Goal: Transaction & Acquisition: Book appointment/travel/reservation

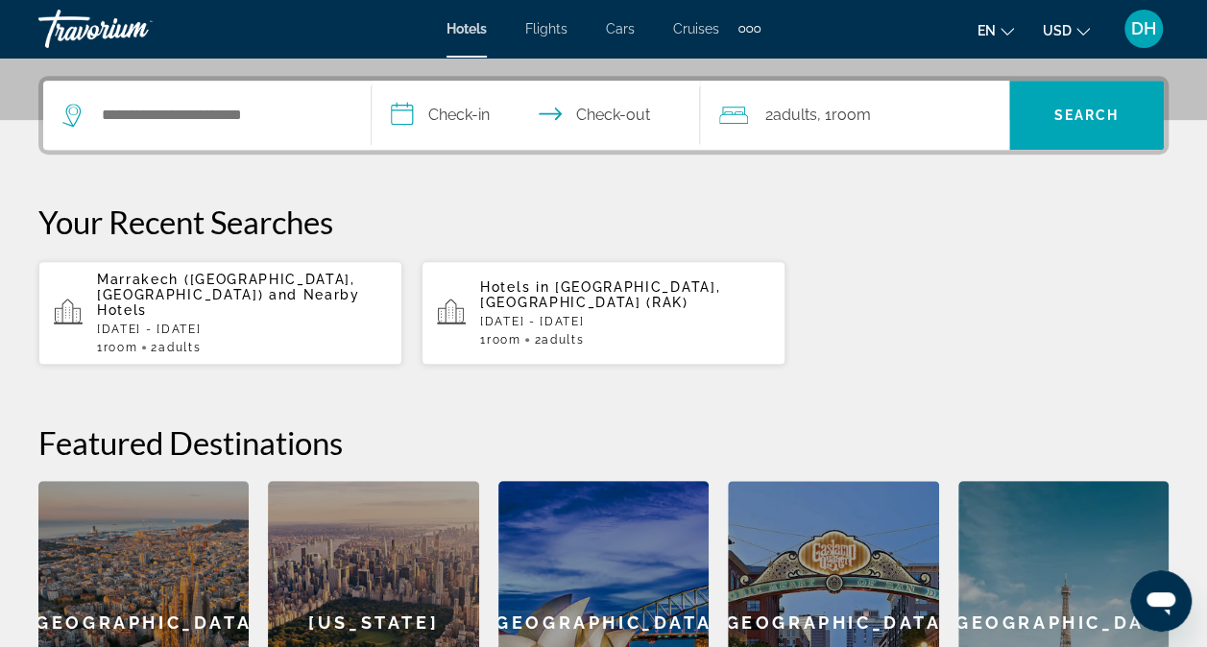
scroll to position [455, 0]
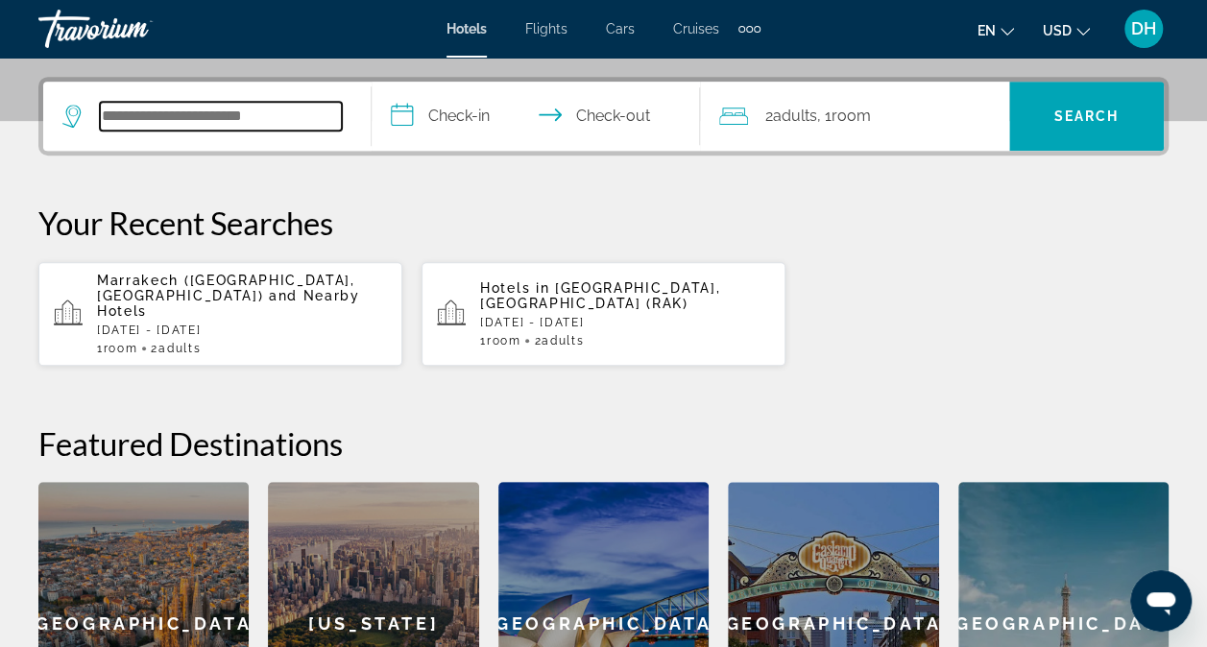
click at [202, 128] on input "Search hotel destination" at bounding box center [221, 116] width 242 height 29
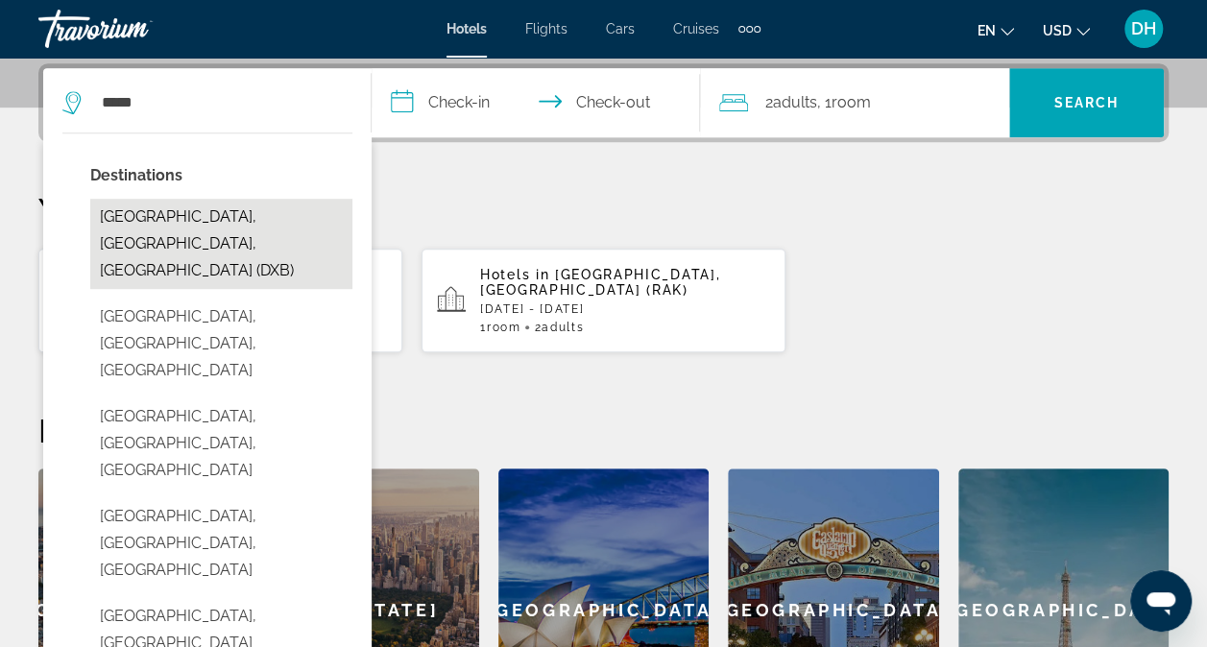
click at [220, 234] on button "[GEOGRAPHIC_DATA], [GEOGRAPHIC_DATA], [GEOGRAPHIC_DATA] (DXB)" at bounding box center [221, 244] width 262 height 90
type input "**********"
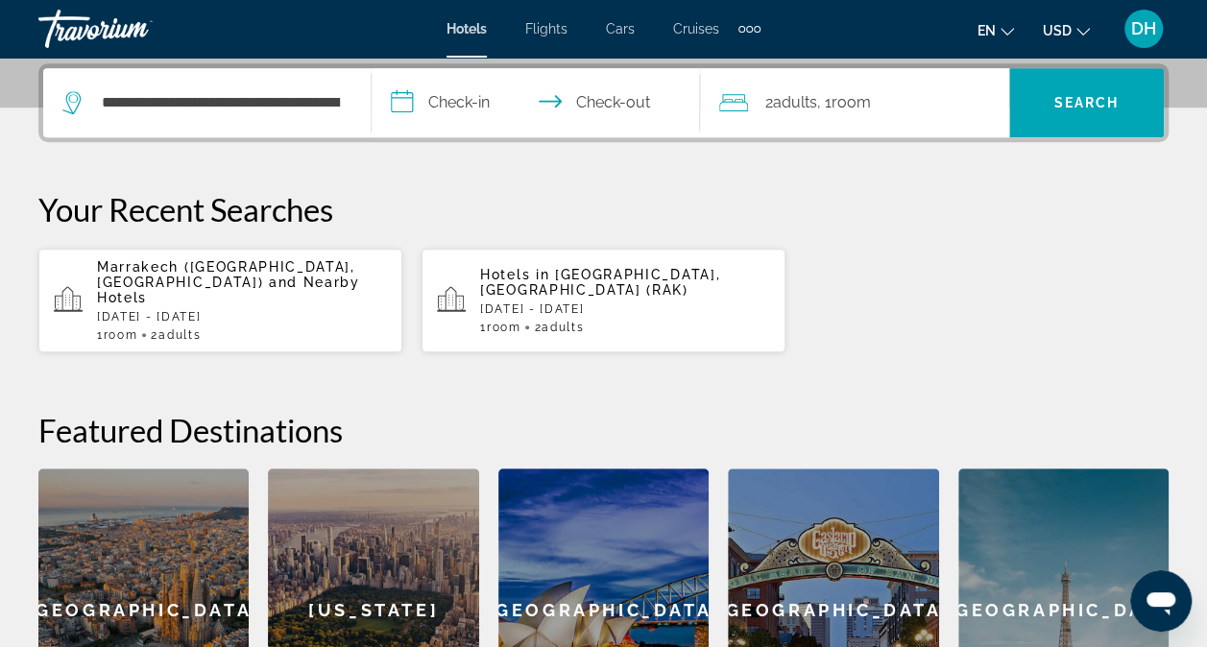
click at [469, 103] on input "**********" at bounding box center [540, 105] width 336 height 75
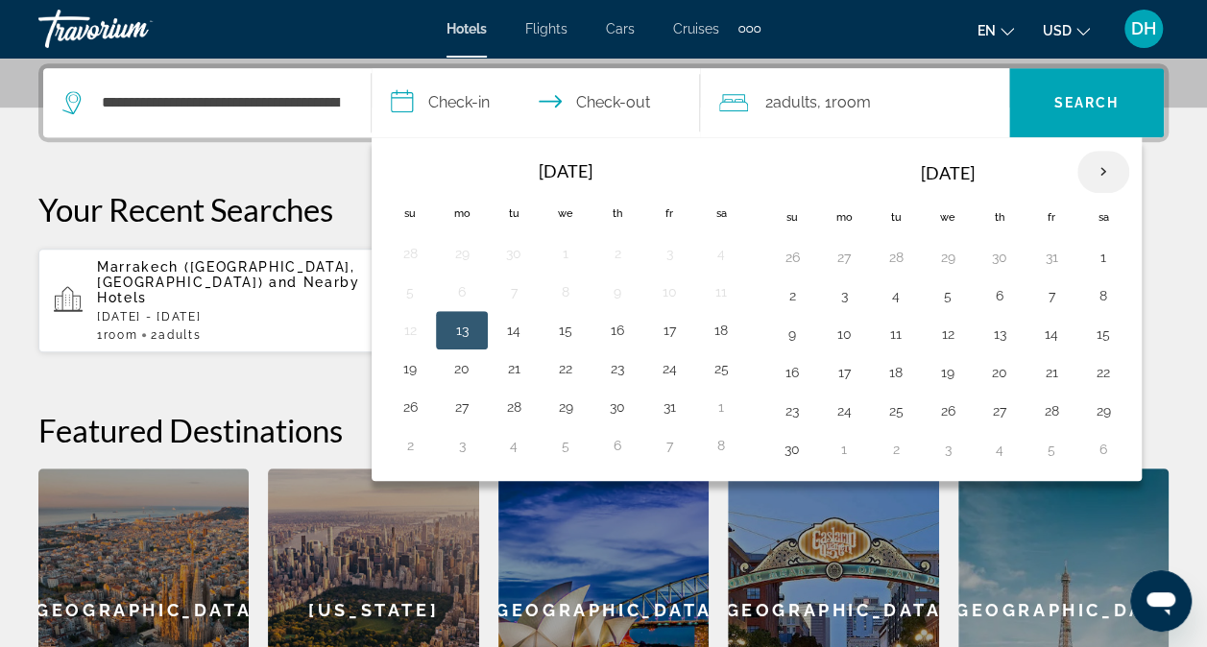
click at [1089, 171] on th "Next month" at bounding box center [1103, 172] width 52 height 42
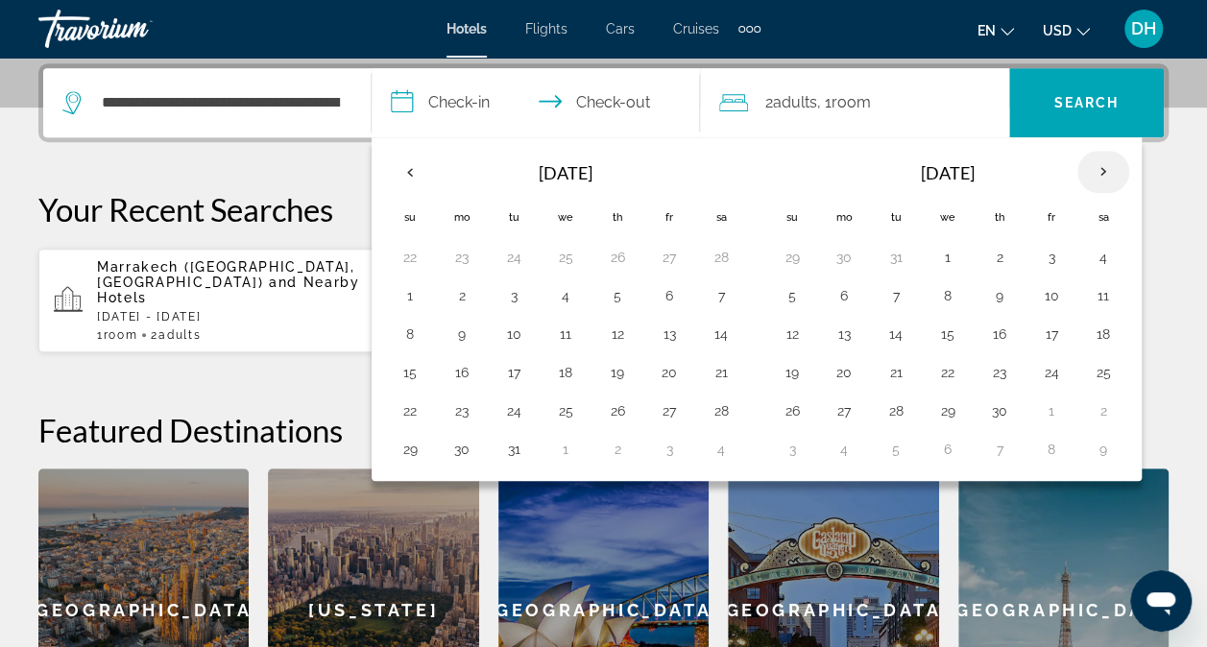
click at [1089, 171] on th "Next month" at bounding box center [1103, 172] width 52 height 42
click at [566, 332] on button "15" at bounding box center [565, 334] width 31 height 27
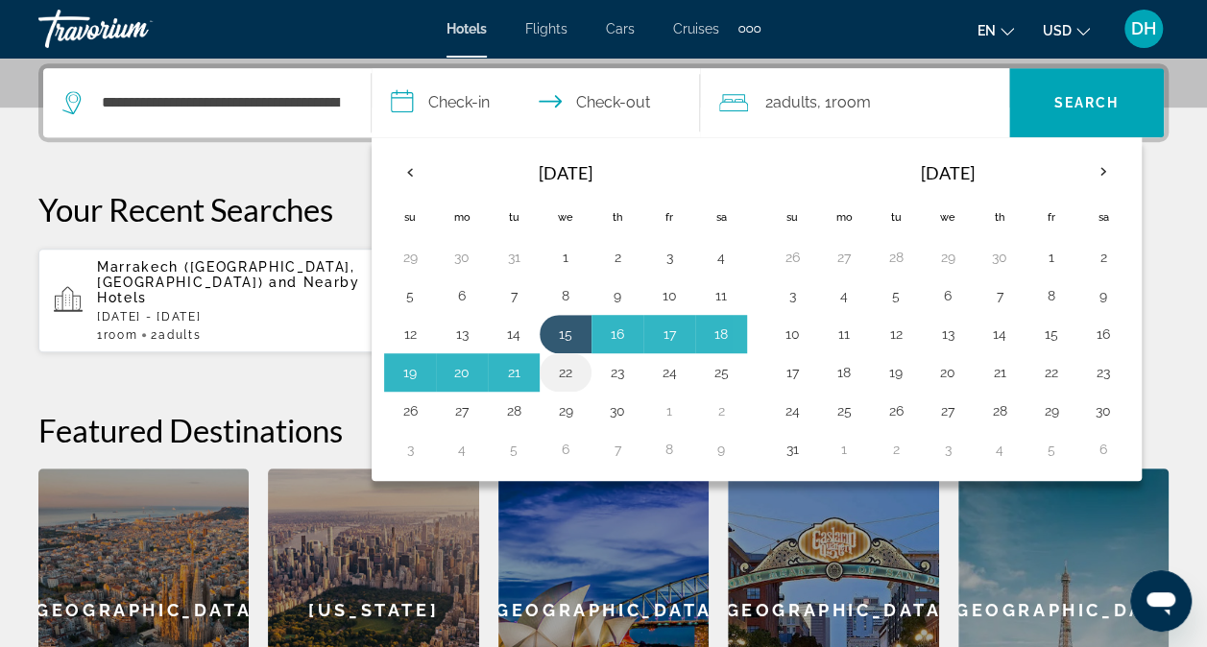
click at [562, 373] on button "22" at bounding box center [565, 372] width 31 height 27
type input "**********"
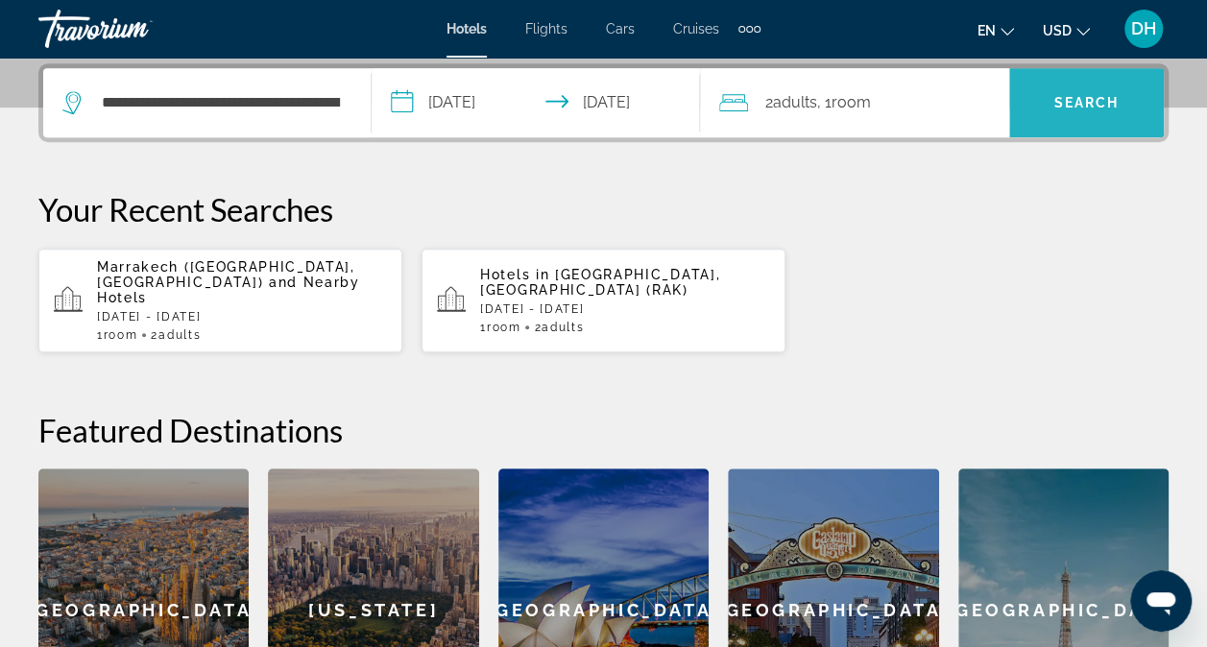
click at [1070, 102] on span "Search" at bounding box center [1086, 102] width 65 height 15
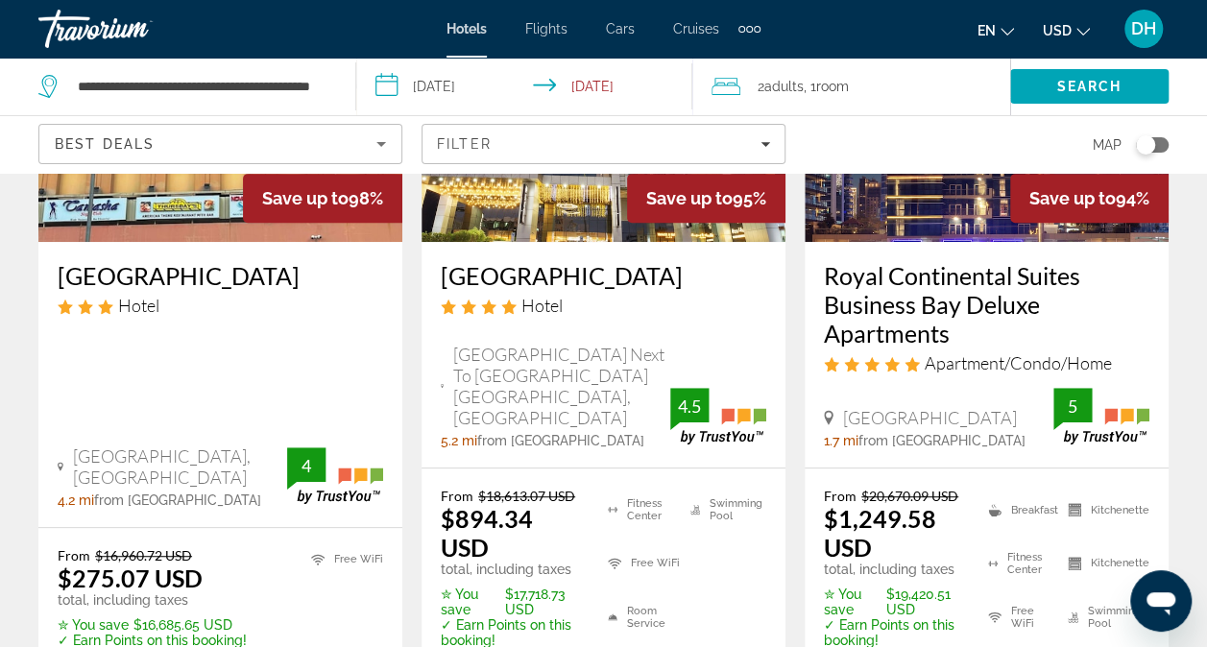
scroll to position [307, 0]
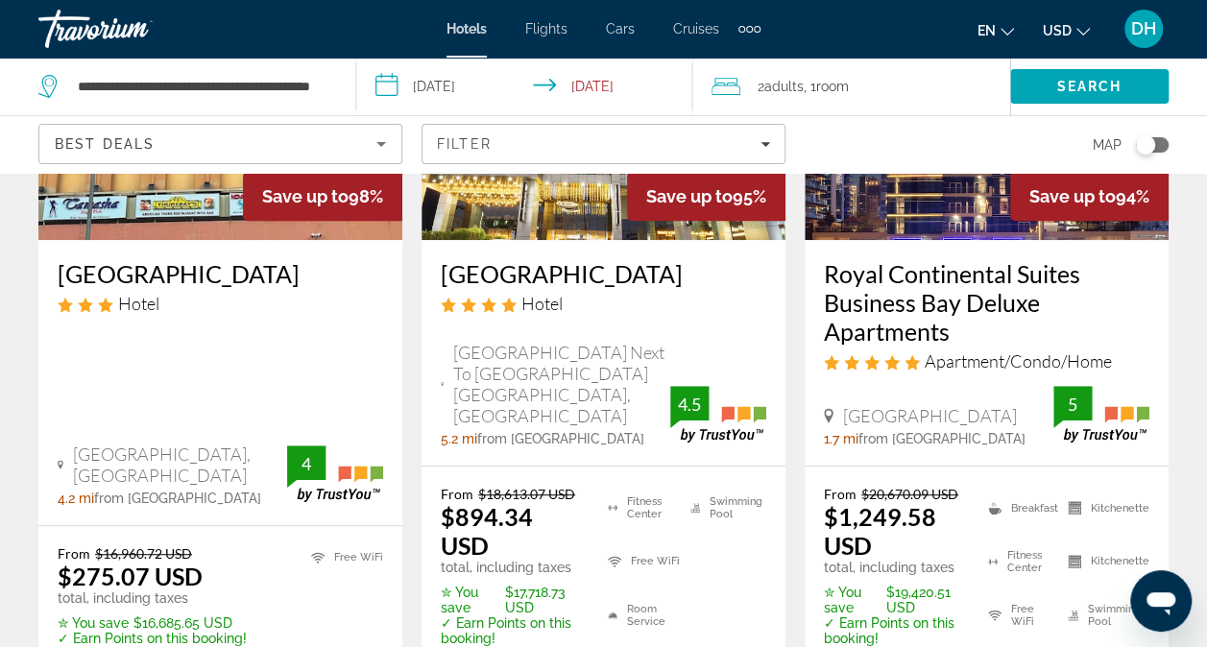
click at [200, 215] on img "Main content" at bounding box center [220, 86] width 364 height 307
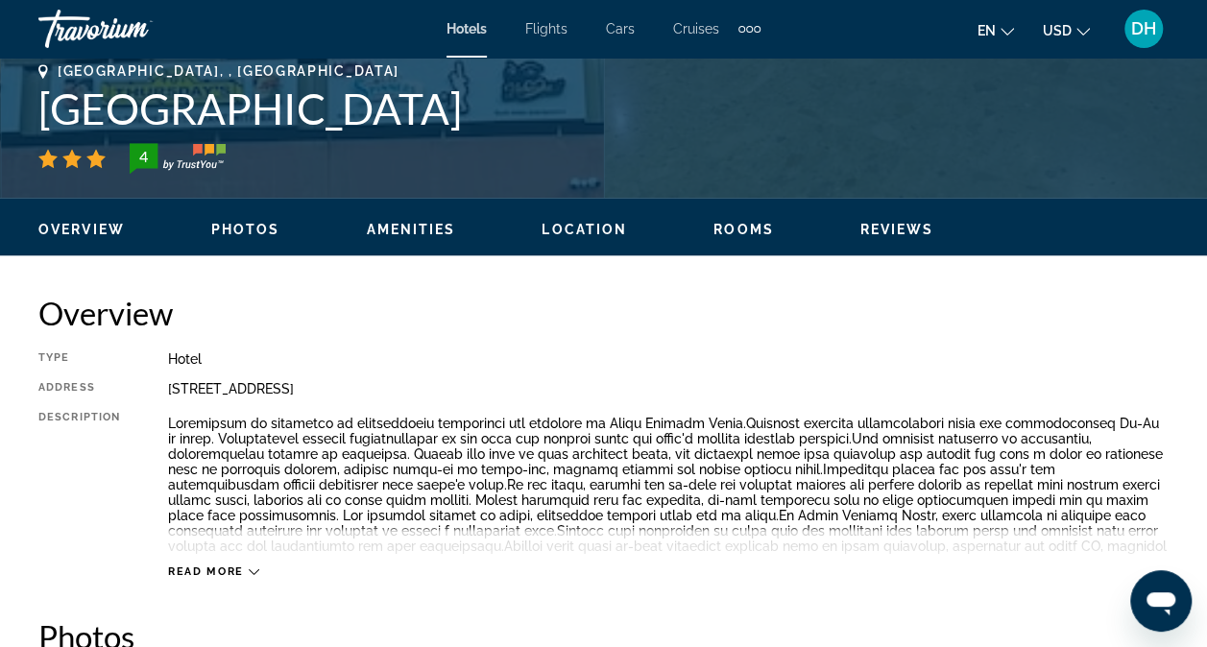
scroll to position [592, 0]
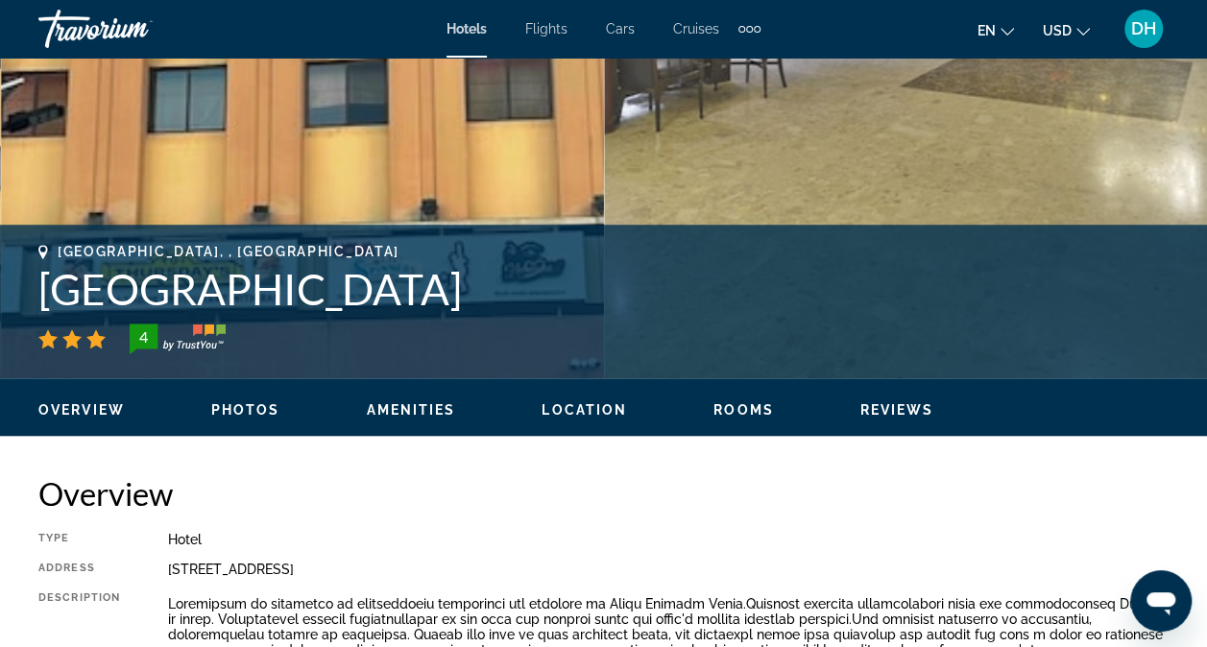
click at [242, 399] on ul "Overview Photos Amenities Location Rooms Reviews Modify Dates" at bounding box center [603, 408] width 1130 height 21
click at [248, 410] on span "Photos" at bounding box center [245, 409] width 69 height 15
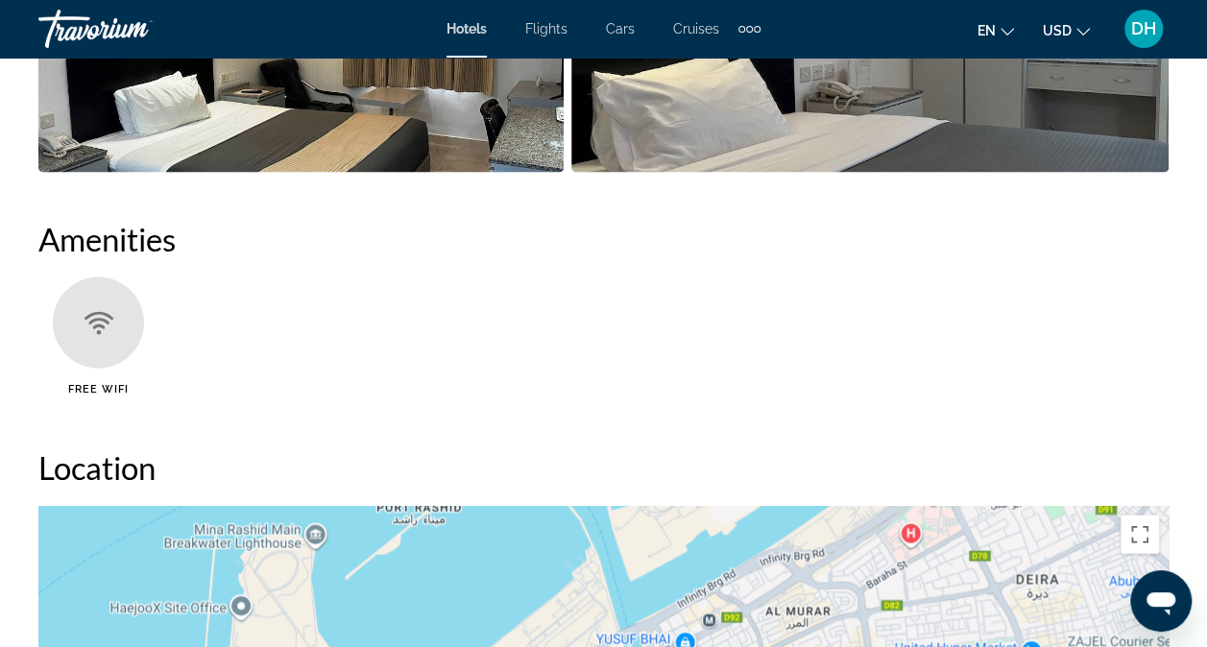
scroll to position [1359, 0]
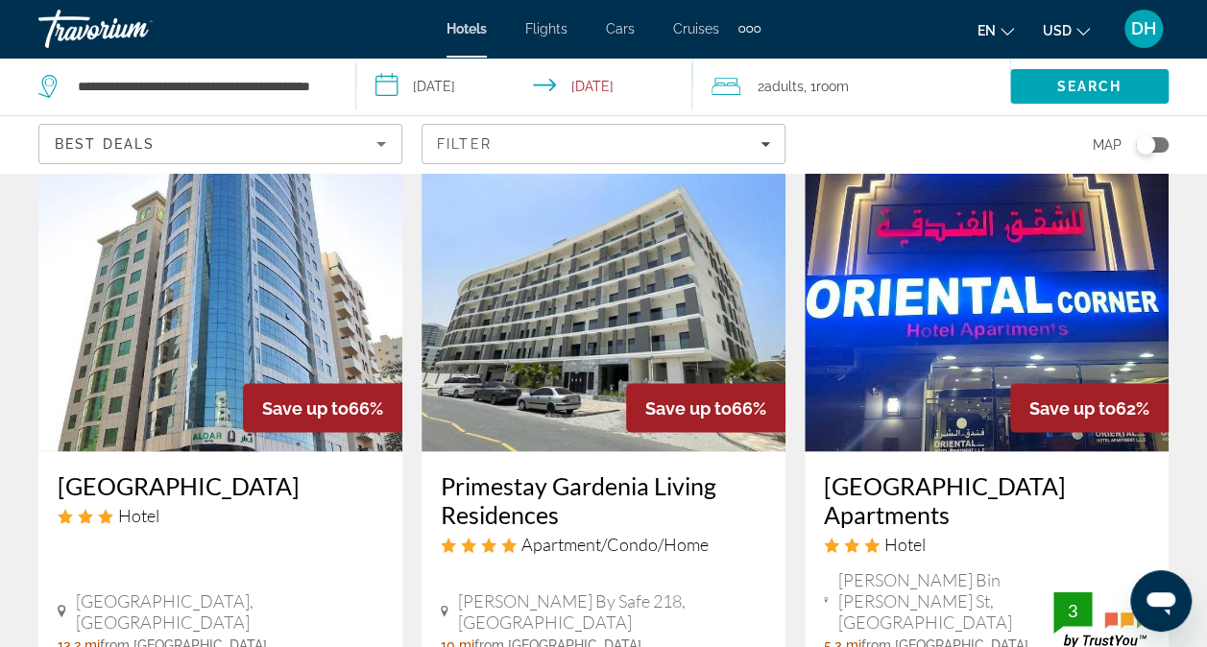
scroll to position [1723, 0]
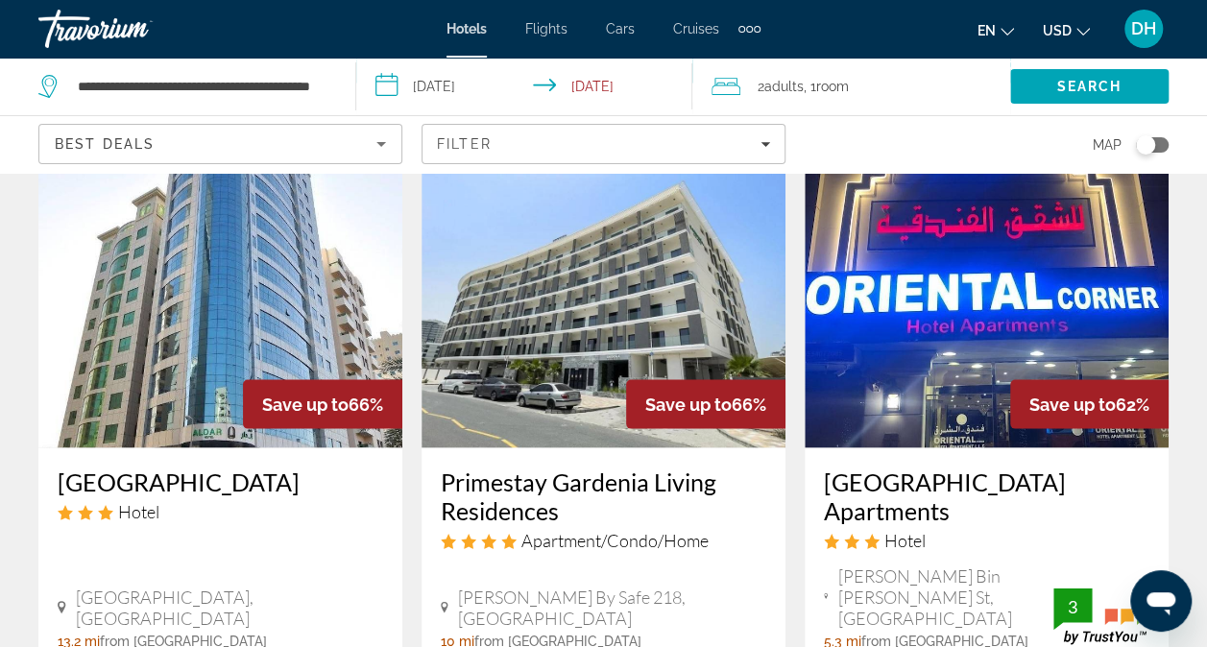
click at [881, 507] on h3 "[GEOGRAPHIC_DATA] Apartments" at bounding box center [987, 496] width 326 height 58
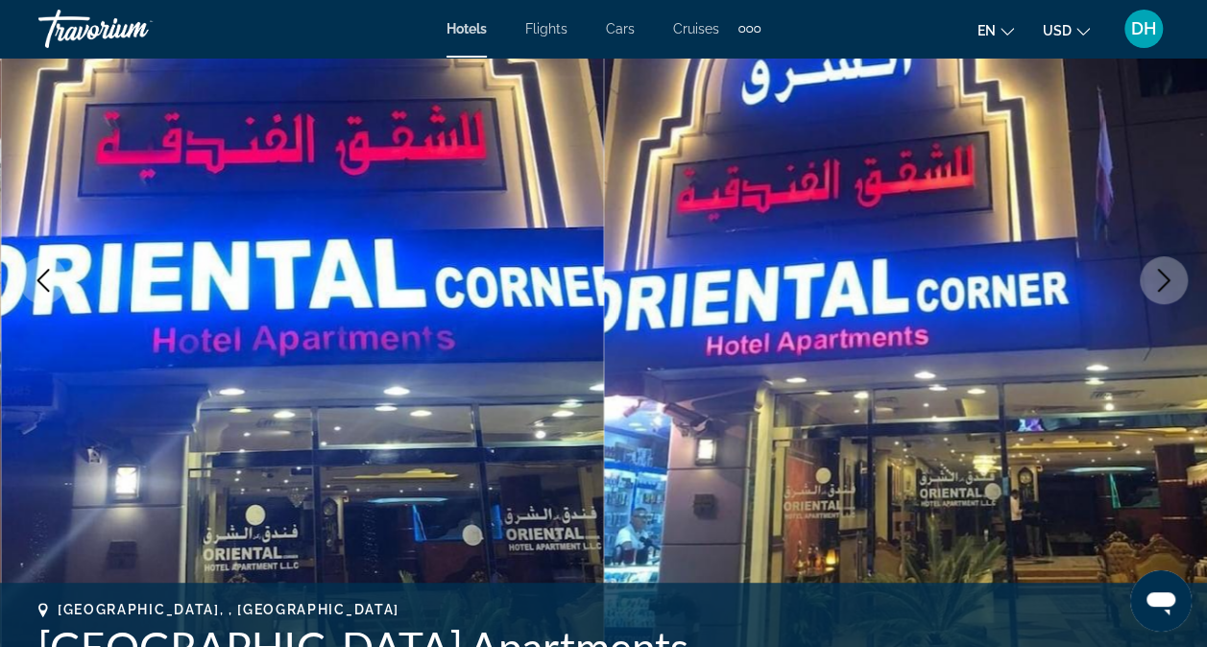
scroll to position [193, 0]
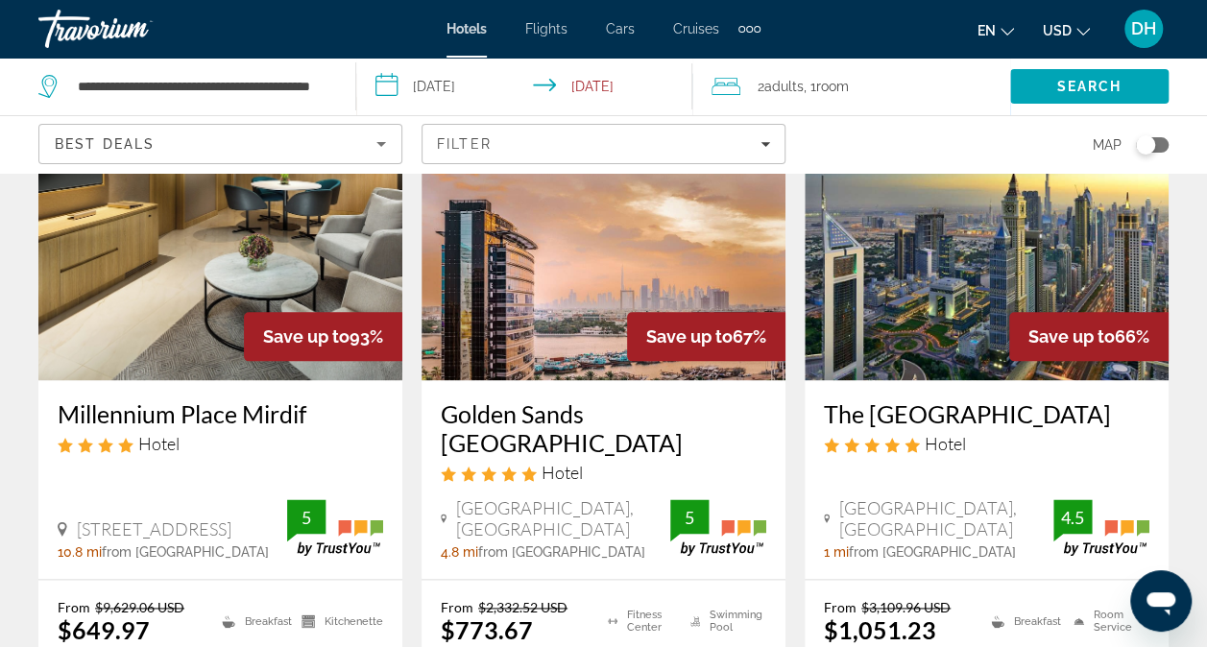
scroll to position [1000, 0]
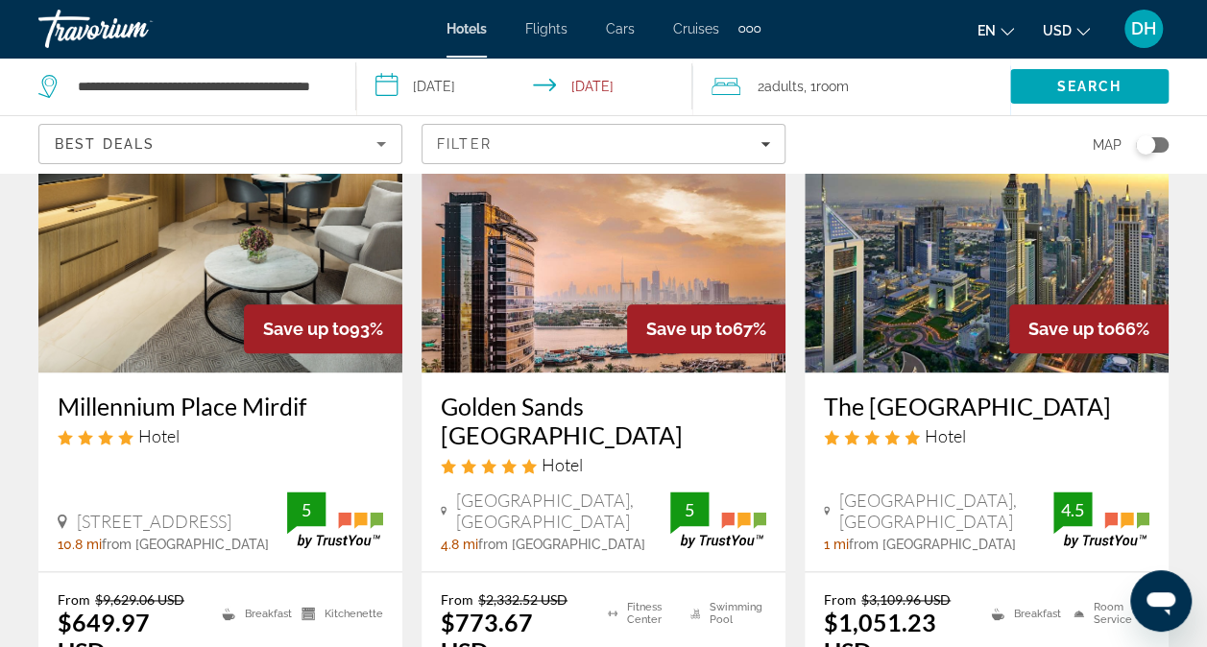
click at [154, 421] on h3 "Millennium Place Mirdif" at bounding box center [221, 406] width 326 height 29
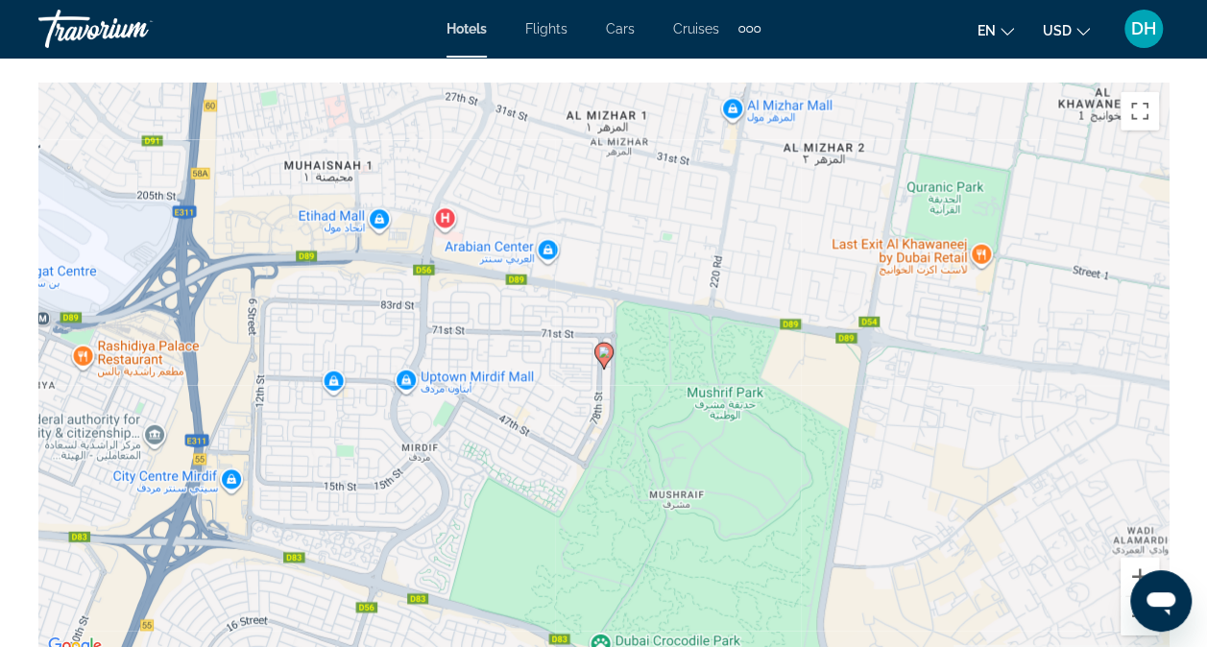
scroll to position [2230, 0]
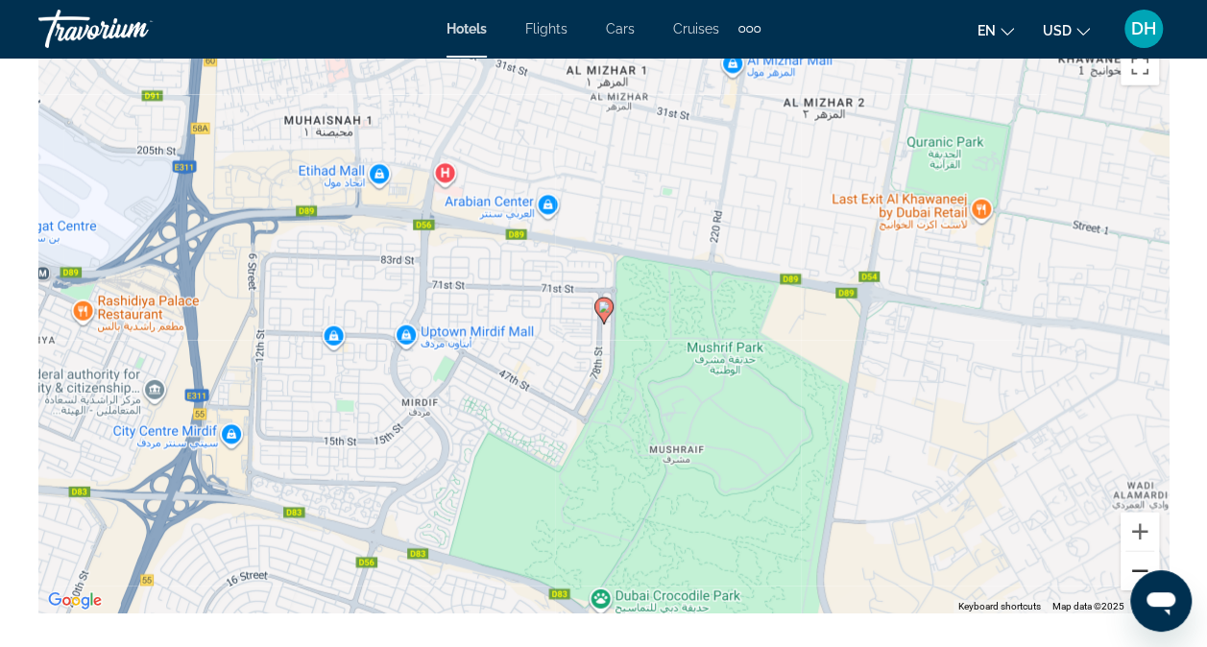
click at [1139, 567] on button "Zoom out" at bounding box center [1140, 571] width 38 height 38
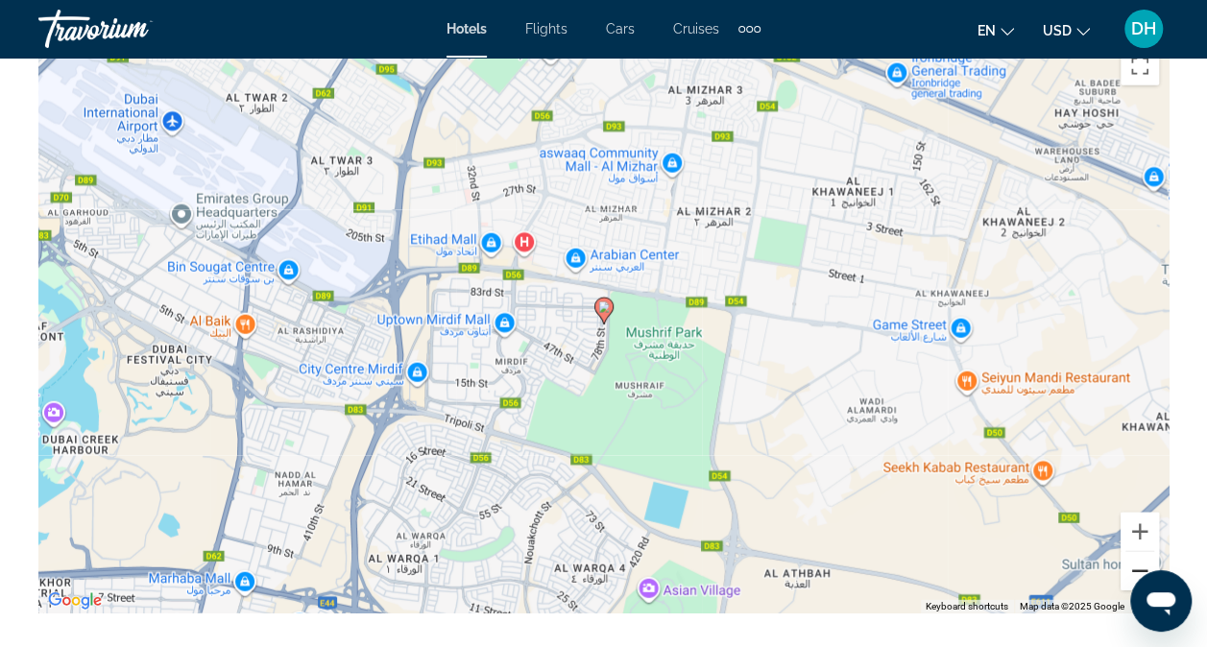
click at [1139, 567] on button "Zoom out" at bounding box center [1140, 571] width 38 height 38
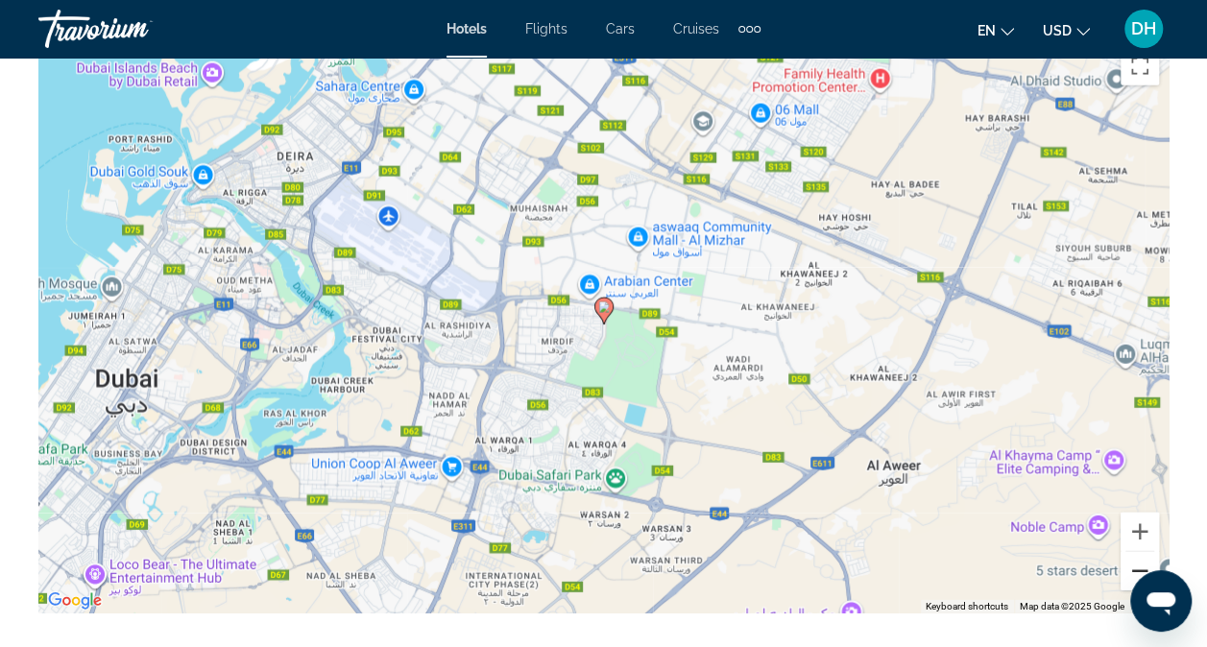
click at [1131, 563] on button "Zoom out" at bounding box center [1140, 571] width 38 height 38
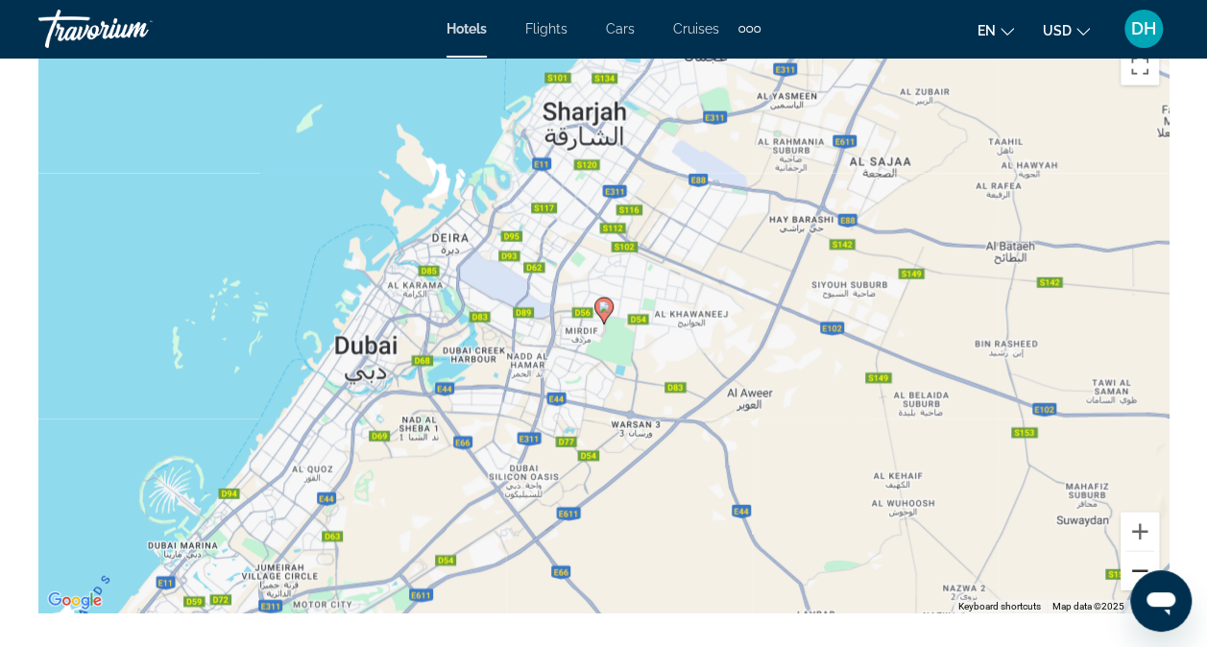
click at [1131, 563] on button "Zoom out" at bounding box center [1140, 571] width 38 height 38
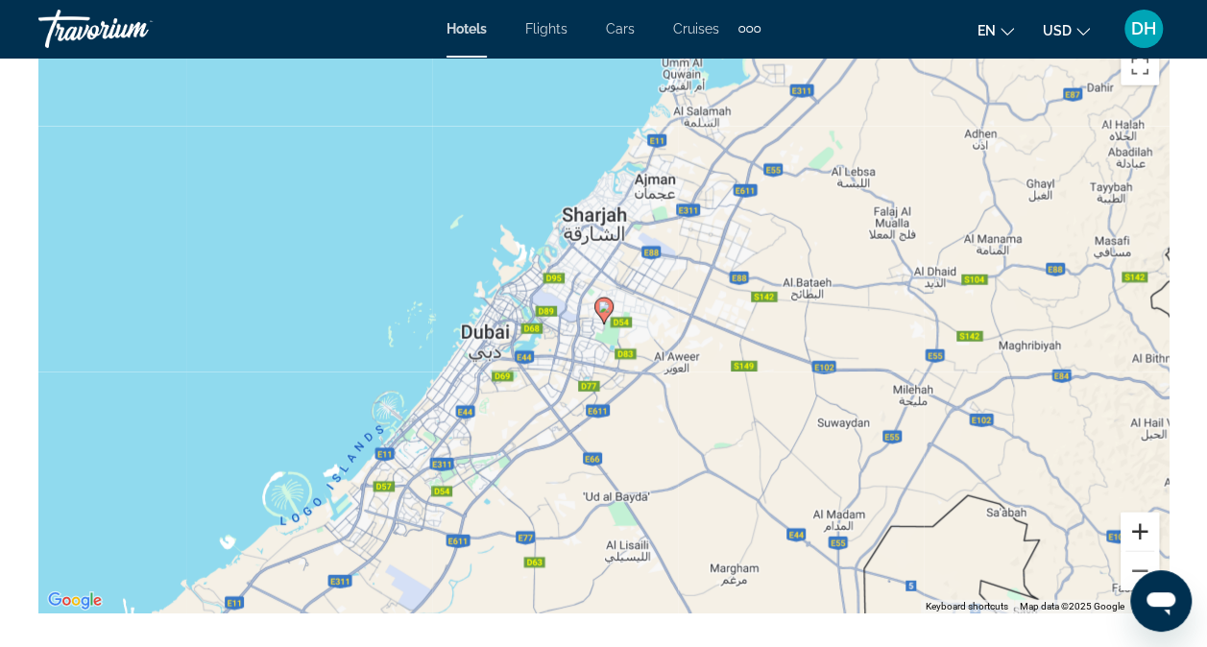
click at [1132, 524] on button "Zoom in" at bounding box center [1140, 532] width 38 height 38
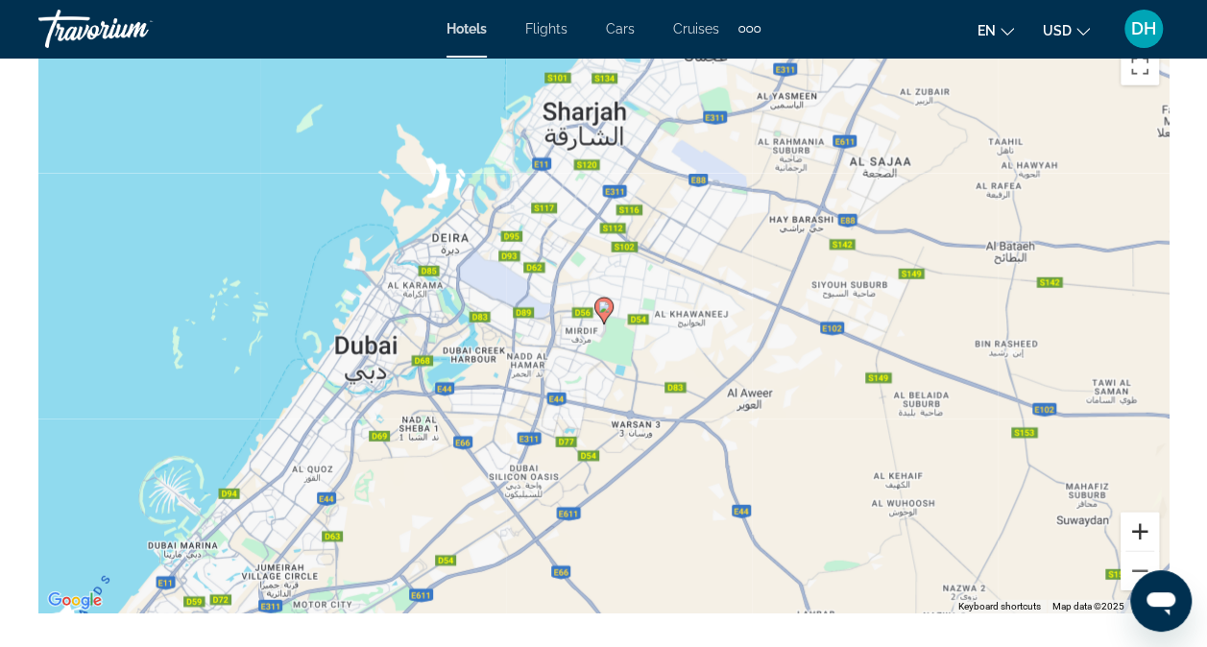
click at [1132, 524] on button "Zoom in" at bounding box center [1140, 532] width 38 height 38
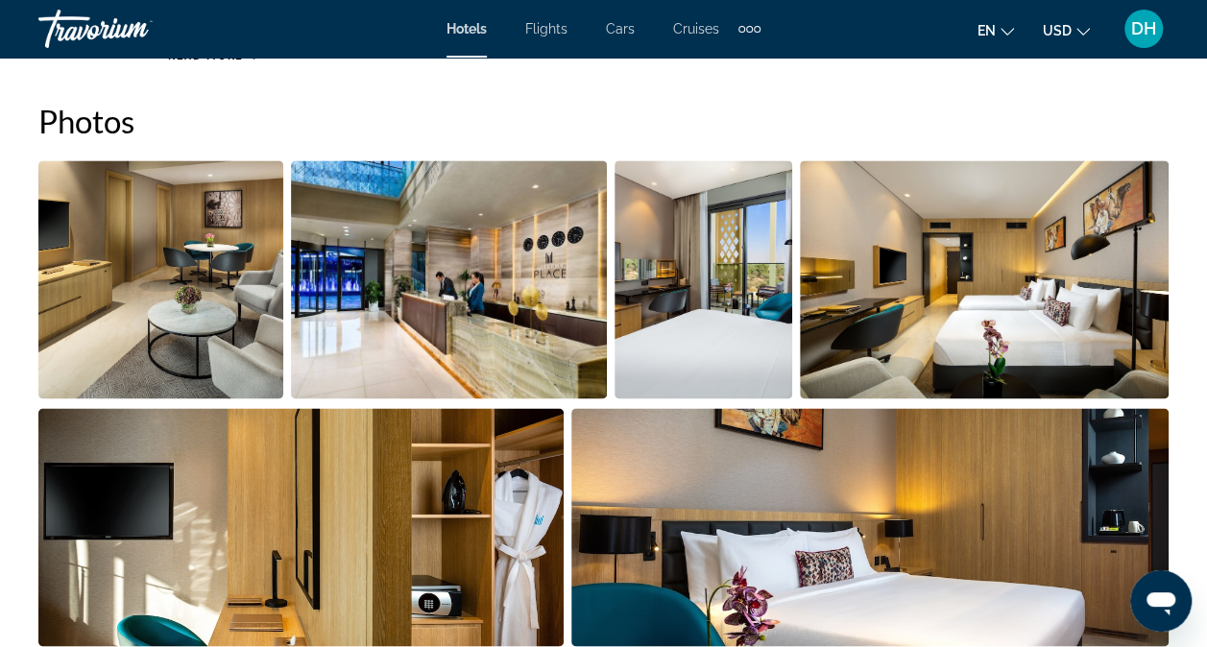
scroll to position [1315, 0]
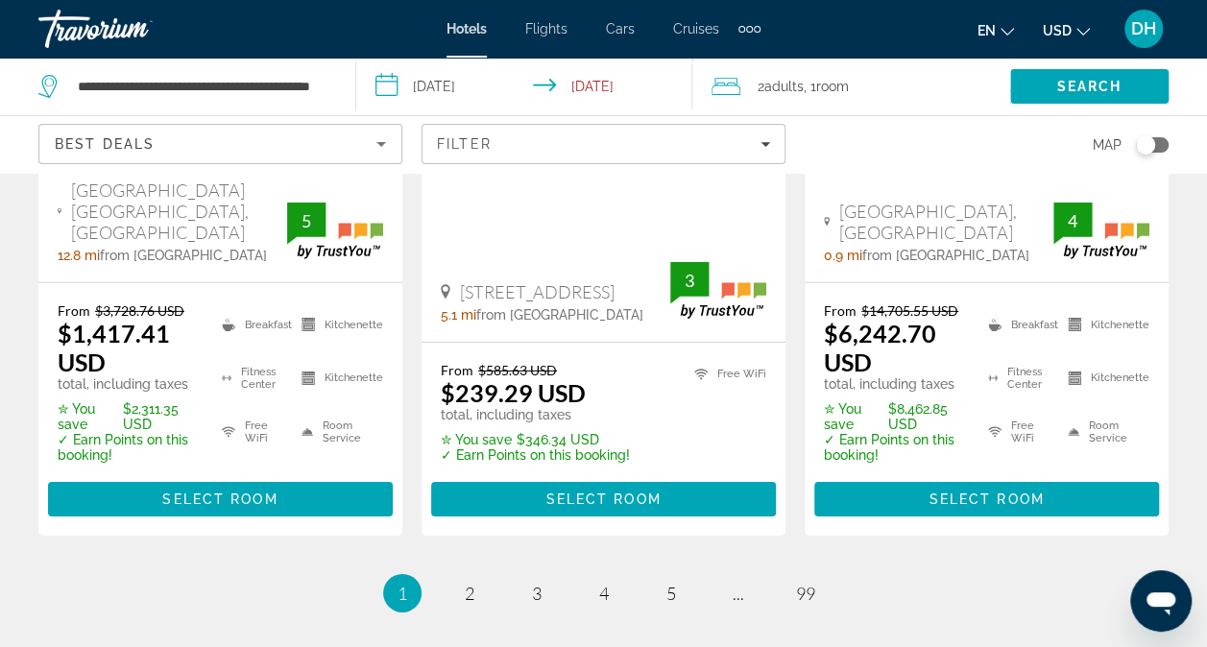
scroll to position [2875, 0]
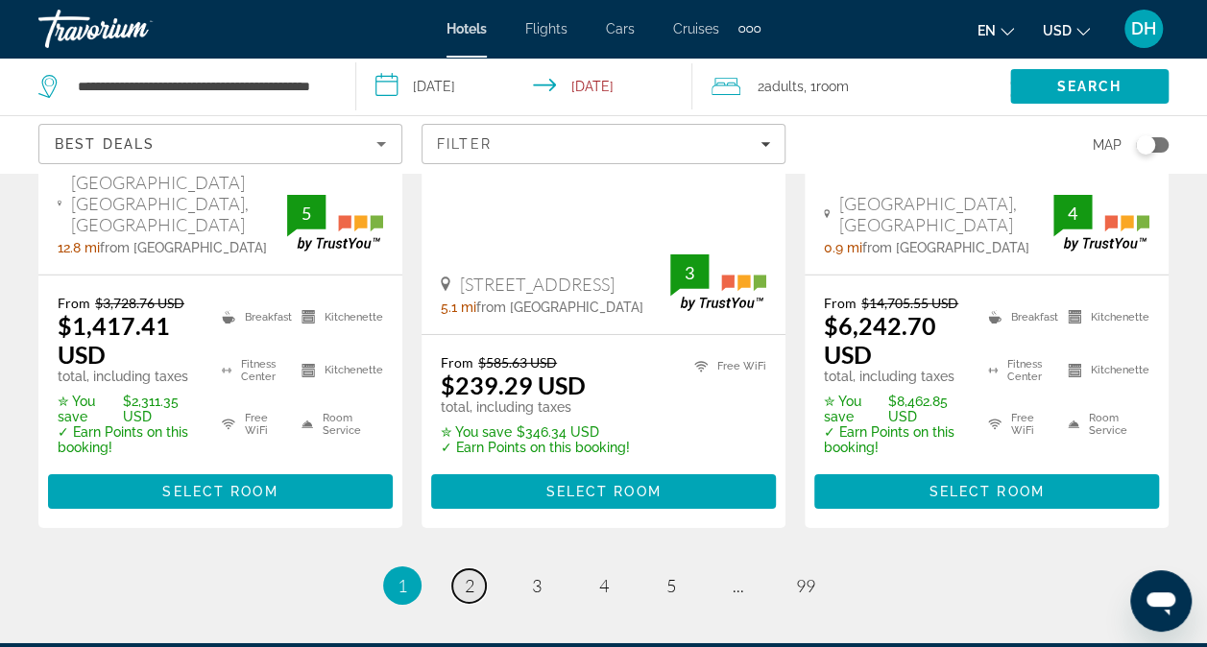
click at [472, 575] on span "2" at bounding box center [470, 585] width 10 height 21
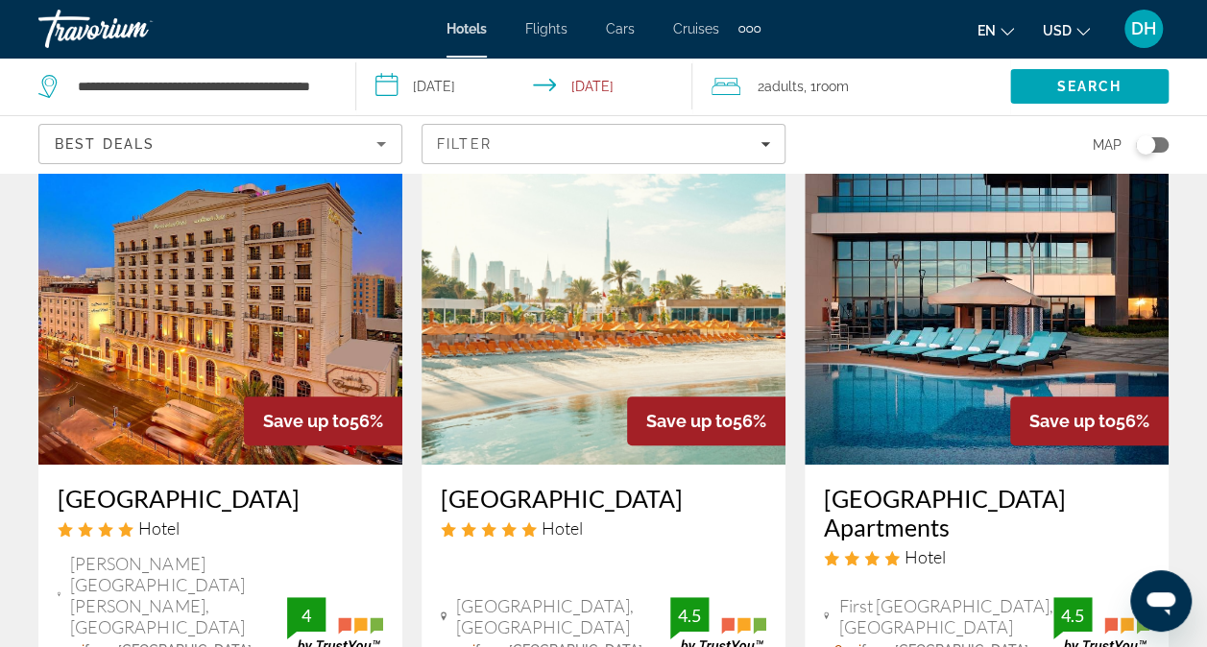
scroll to position [75, 0]
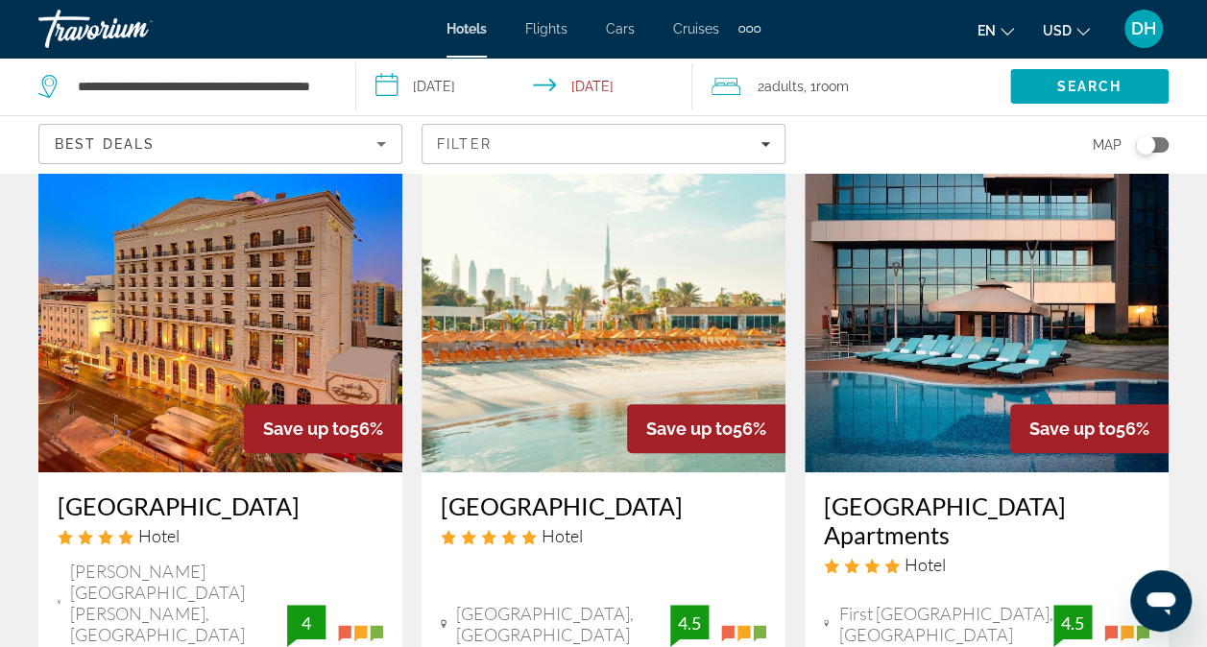
click at [170, 505] on h3 "[GEOGRAPHIC_DATA]" at bounding box center [221, 506] width 326 height 29
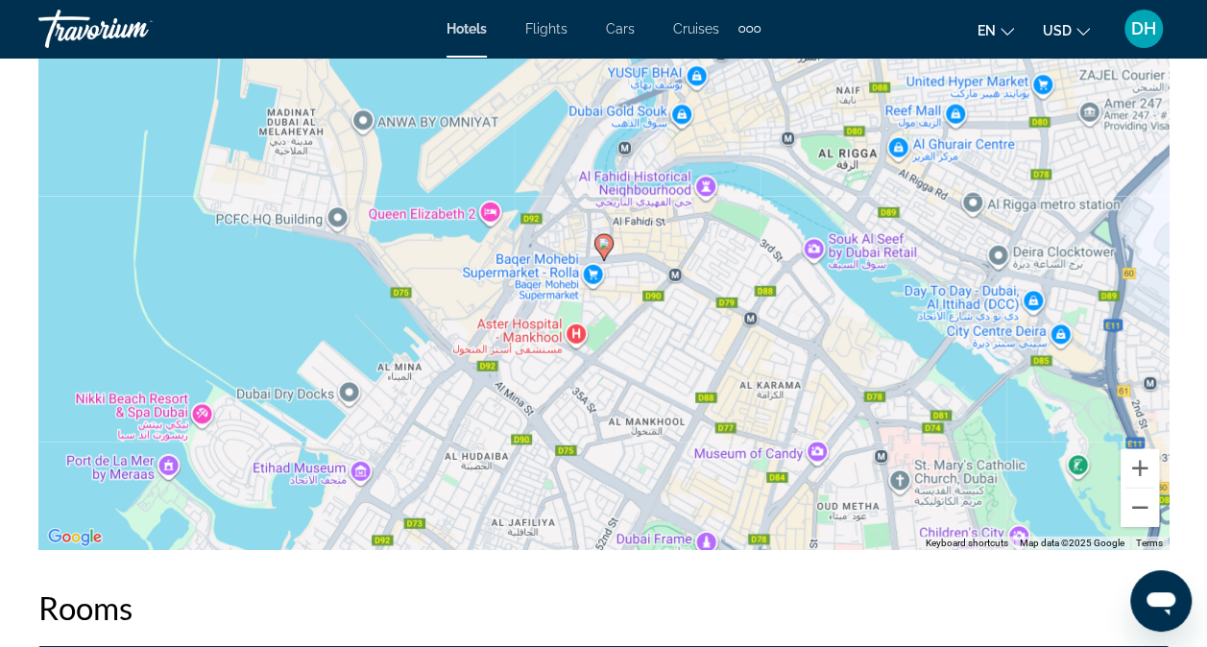
scroll to position [2287, 0]
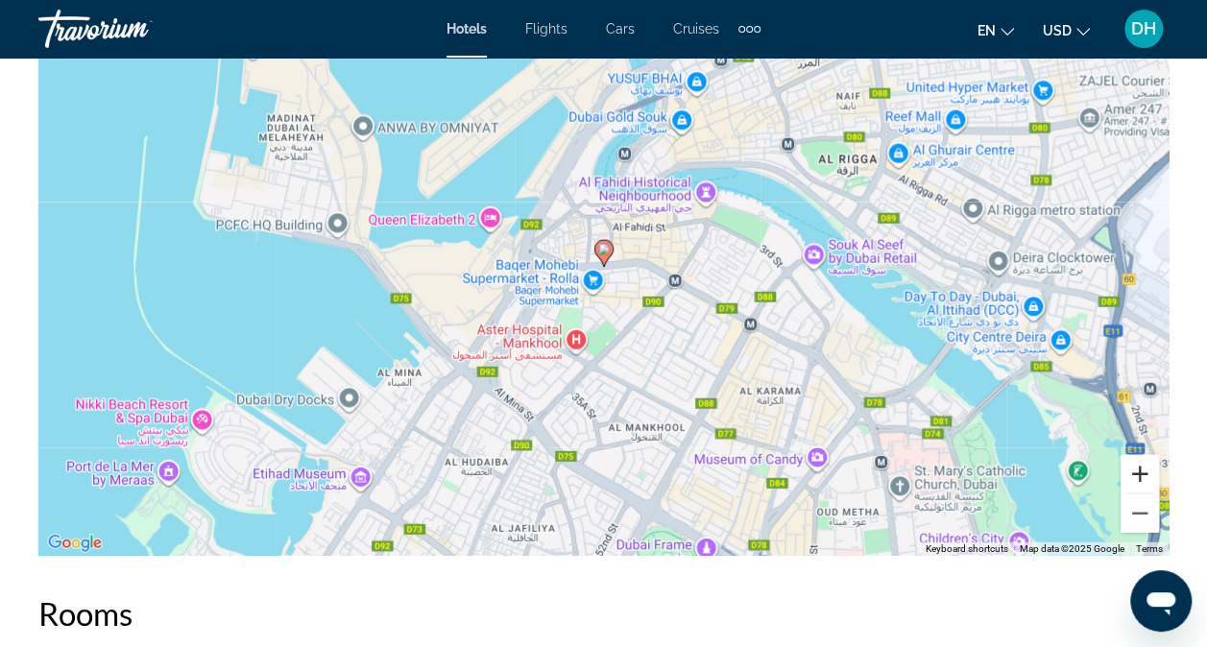
click at [1145, 480] on button "Zoom in" at bounding box center [1140, 474] width 38 height 38
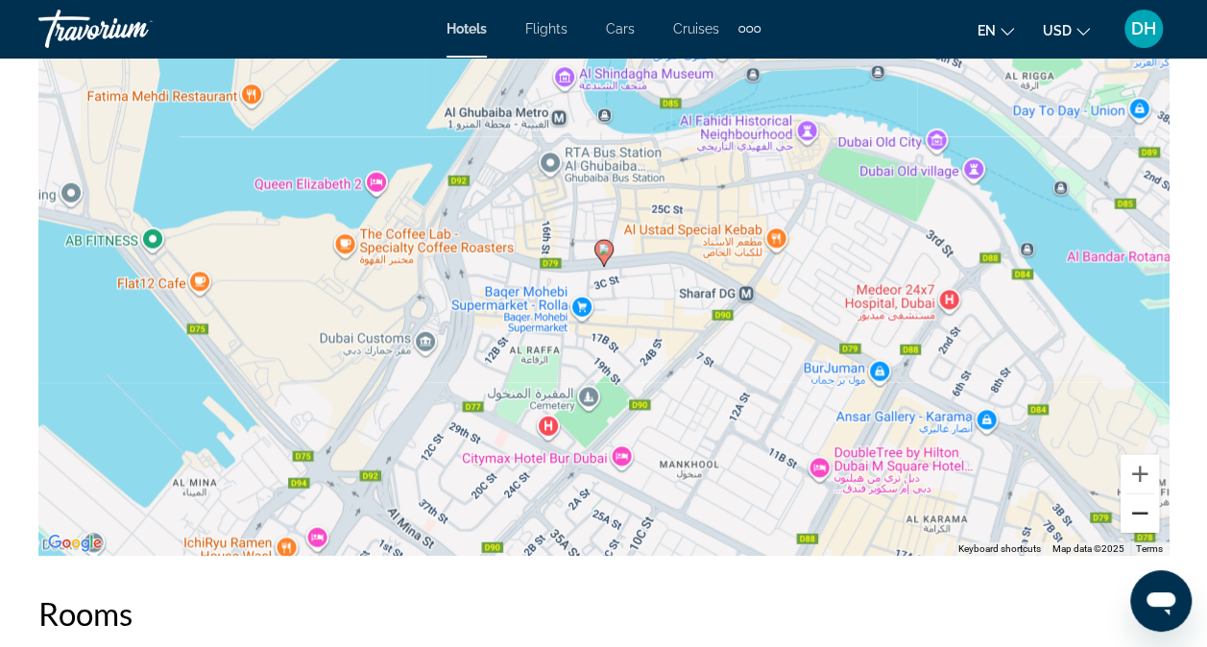
click at [1139, 518] on button "Zoom out" at bounding box center [1140, 514] width 38 height 38
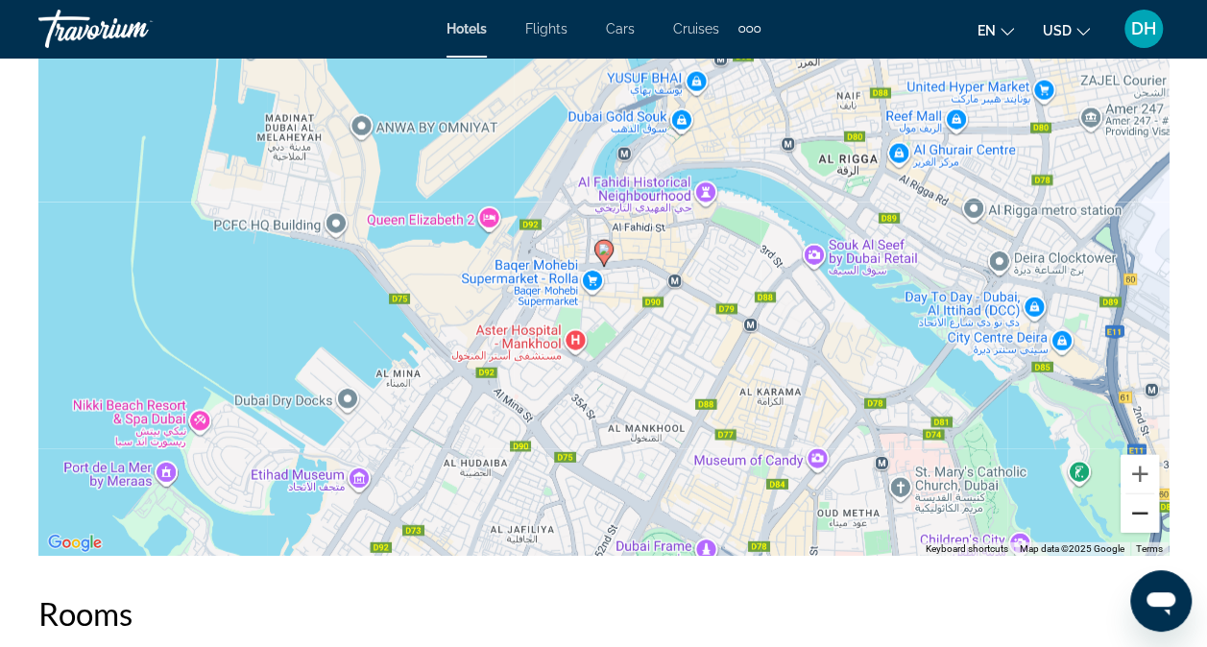
click at [1139, 518] on button "Zoom out" at bounding box center [1140, 514] width 38 height 38
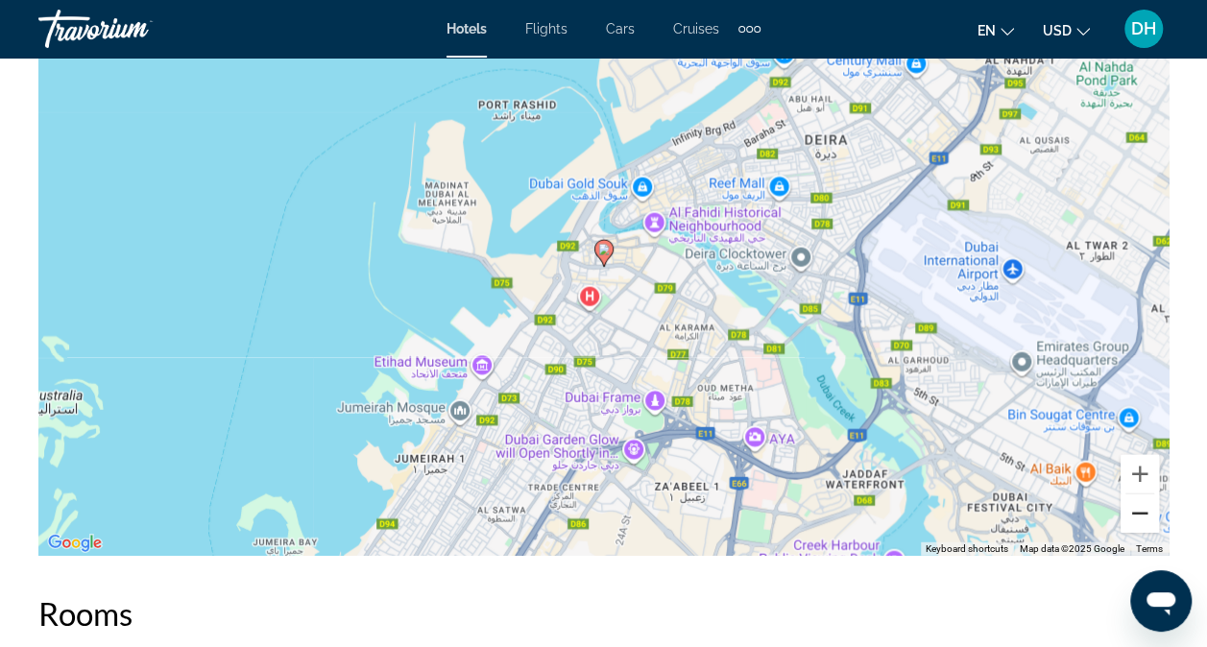
click at [1139, 518] on button "Zoom out" at bounding box center [1140, 514] width 38 height 38
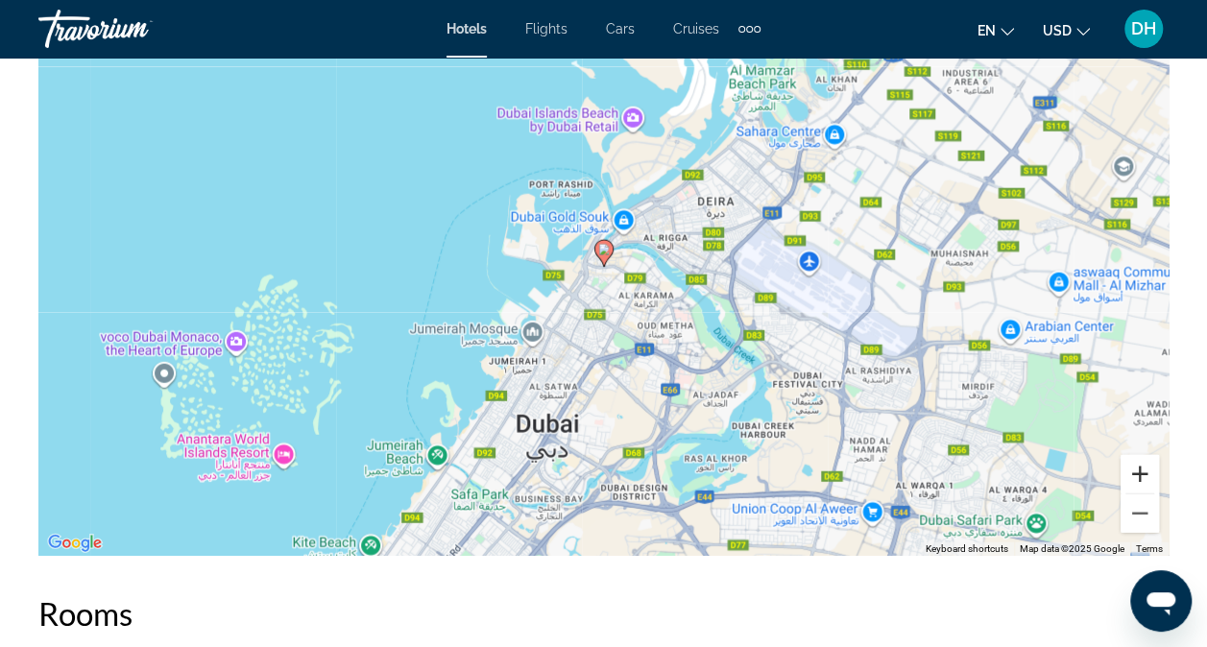
click at [1135, 474] on button "Zoom in" at bounding box center [1140, 474] width 38 height 38
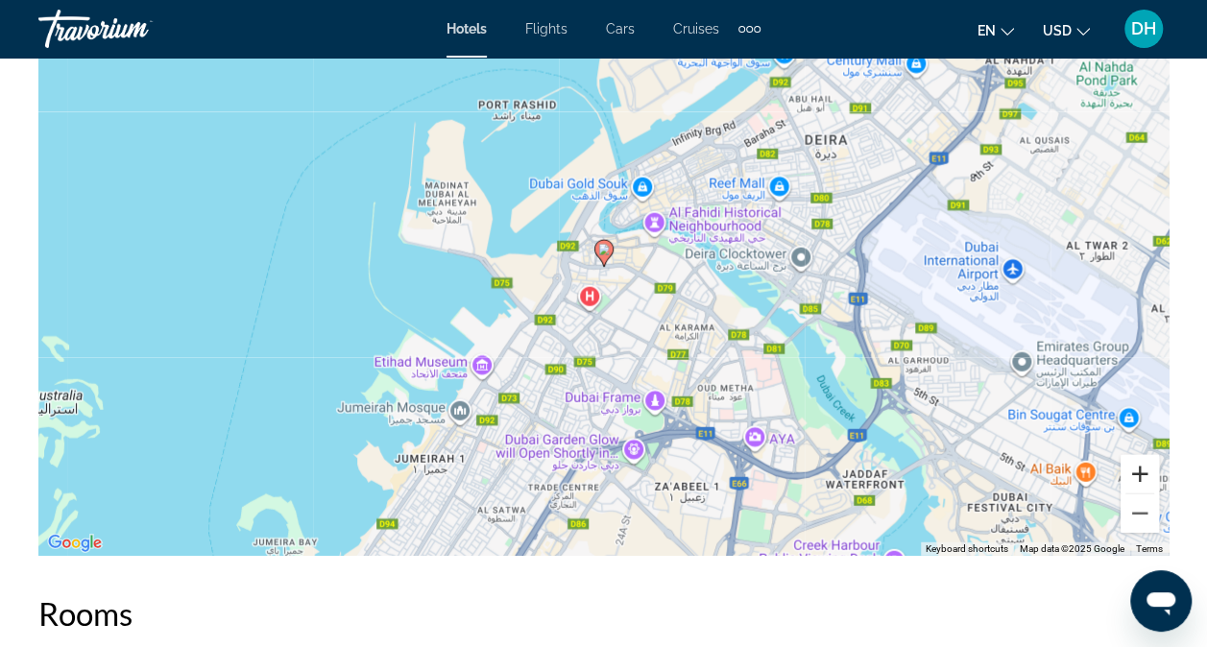
click at [1135, 474] on button "Zoom in" at bounding box center [1140, 474] width 38 height 38
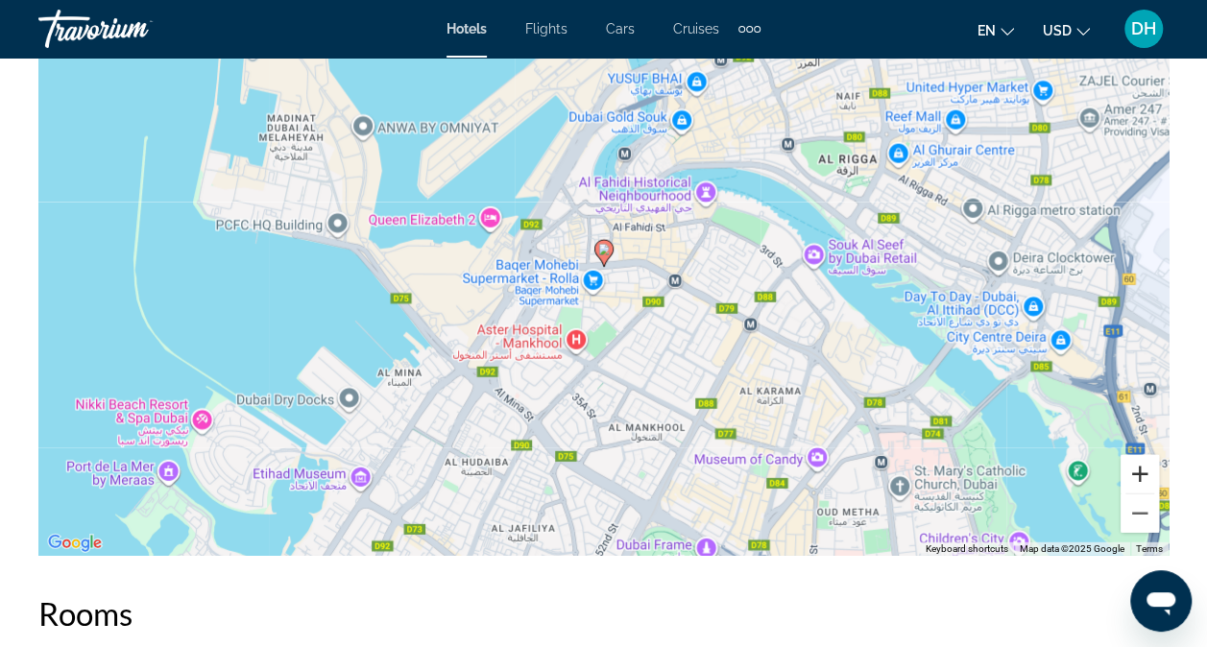
click at [1135, 474] on button "Zoom in" at bounding box center [1140, 474] width 38 height 38
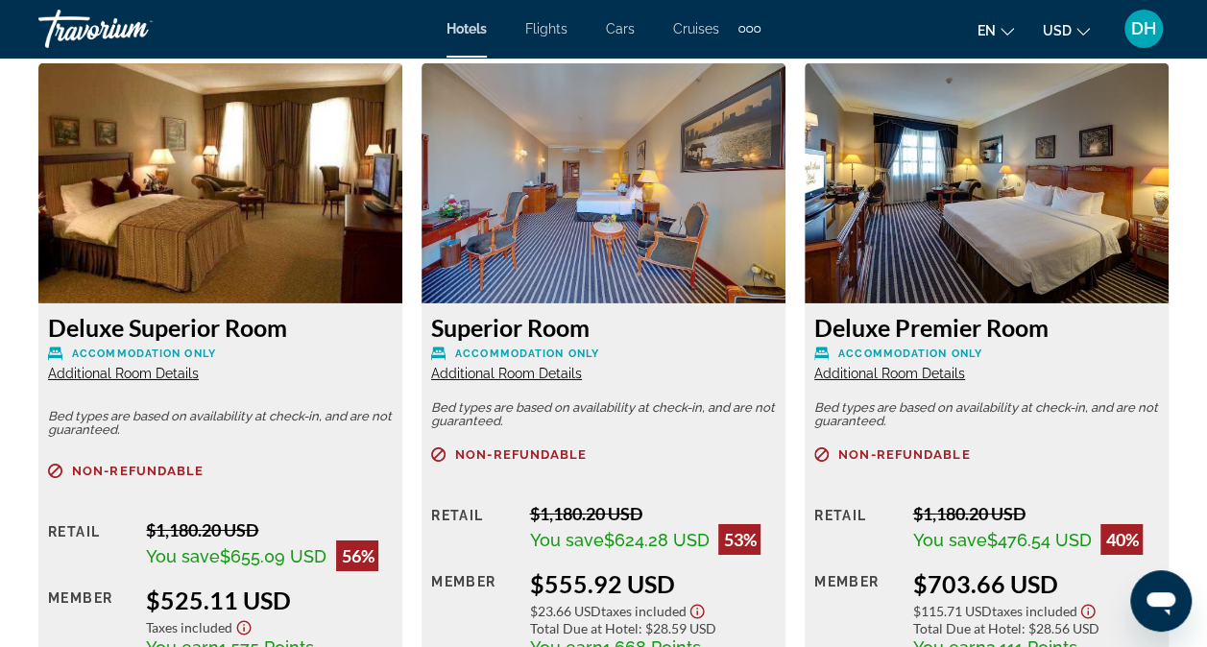
scroll to position [2967, 0]
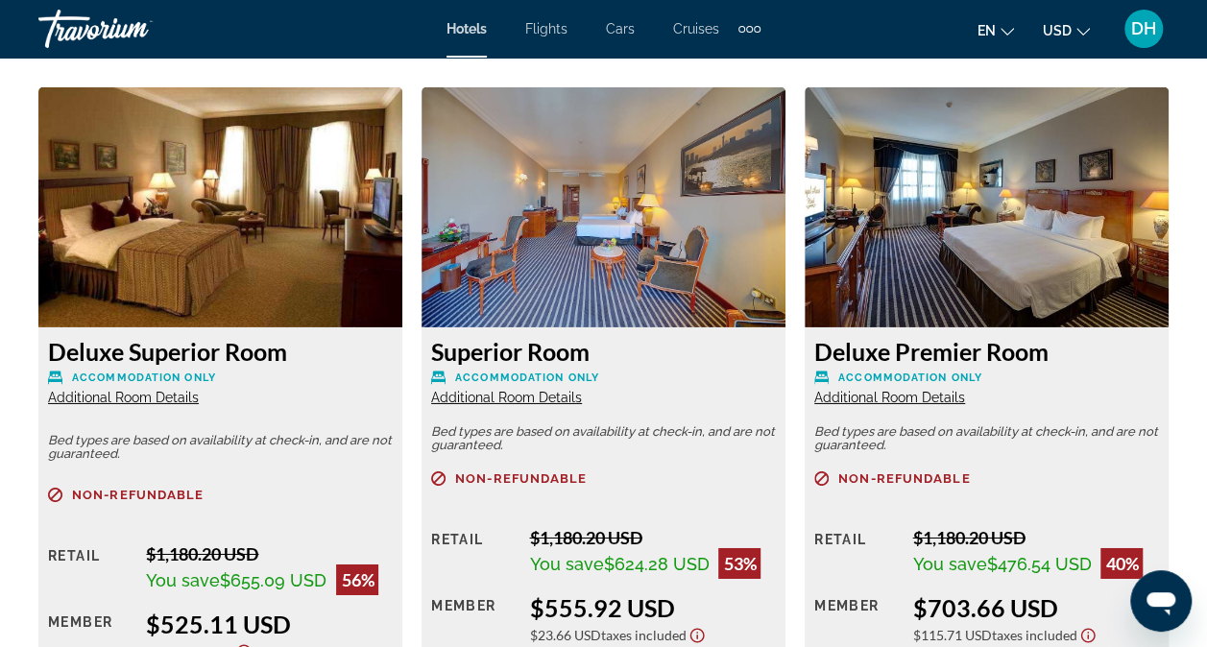
click at [193, 354] on h3 "Deluxe Superior Room" at bounding box center [220, 351] width 345 height 29
click at [206, 247] on img "Main content" at bounding box center [220, 207] width 364 height 240
click at [168, 394] on span "Additional Room Details" at bounding box center [123, 397] width 151 height 15
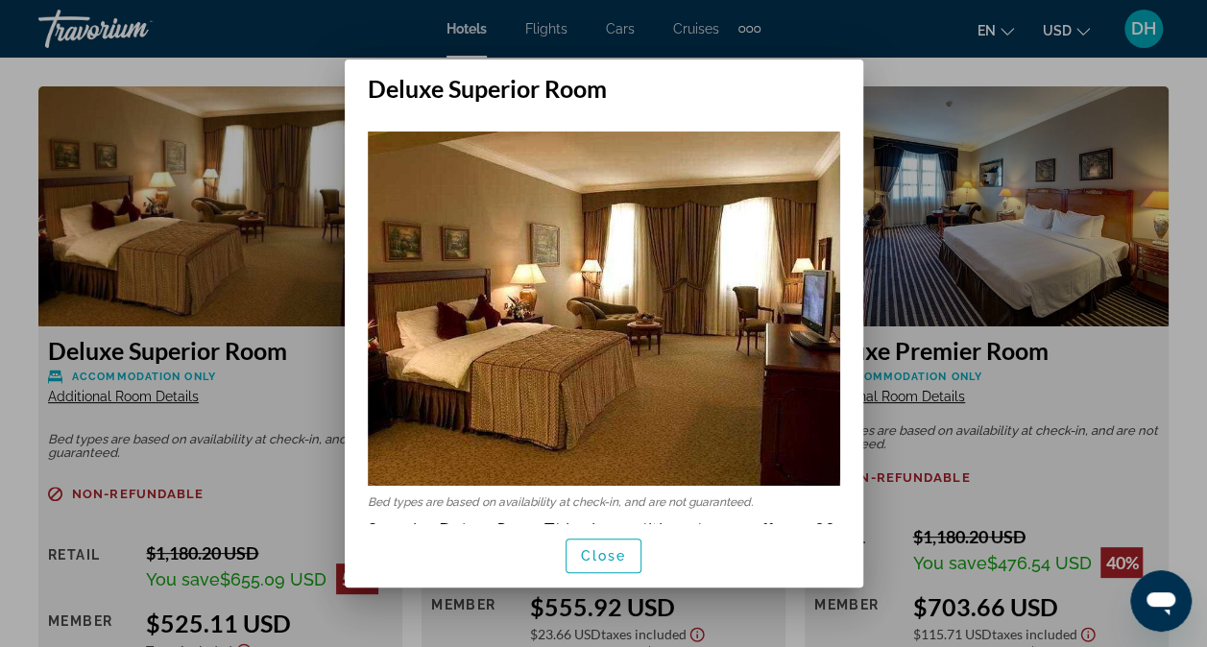
click at [809, 82] on h2 "Deluxe Superior Room" at bounding box center [604, 81] width 519 height 43
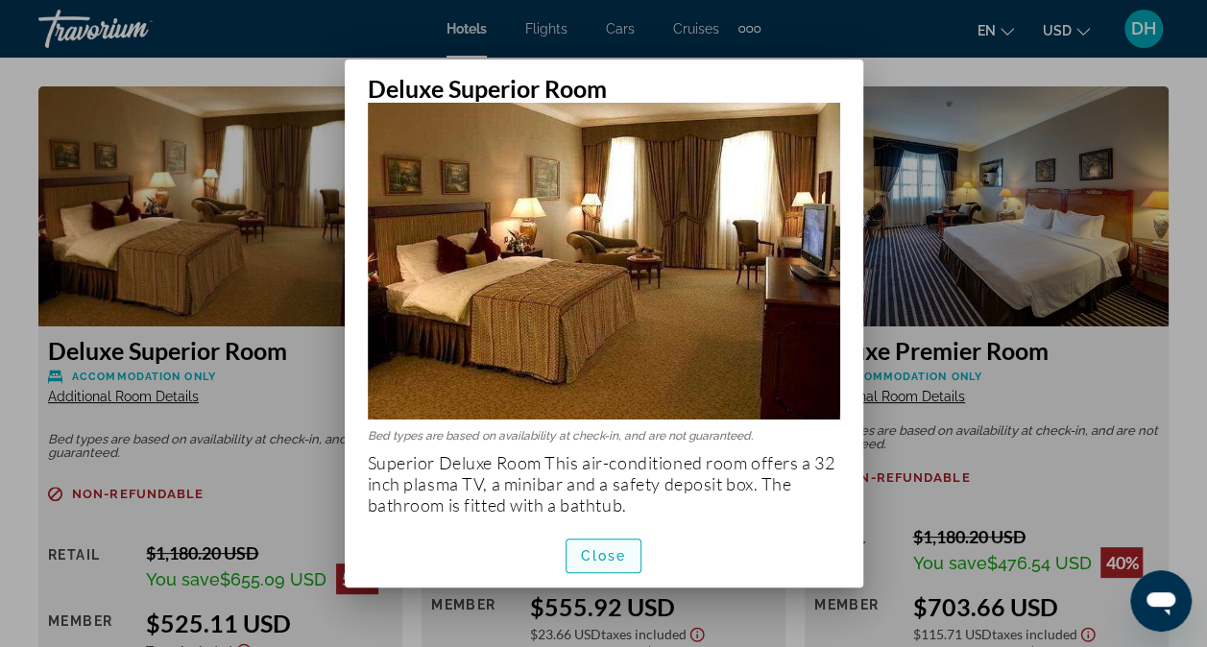
click at [624, 557] on span "Close" at bounding box center [604, 555] width 46 height 15
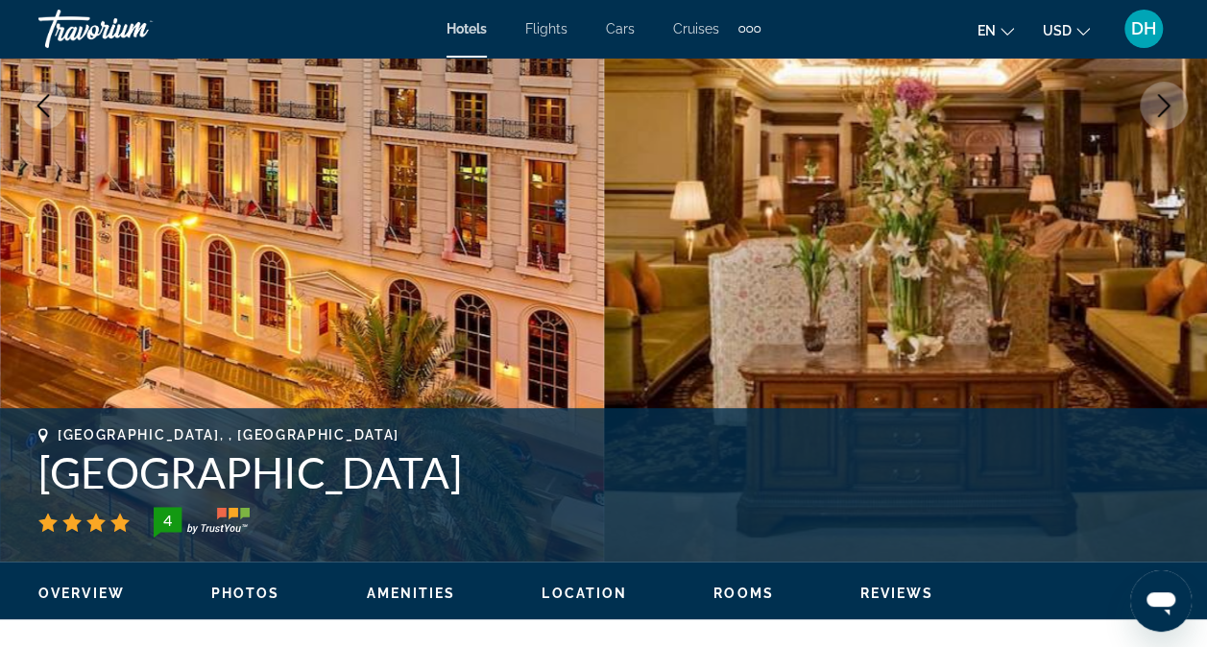
scroll to position [384, 0]
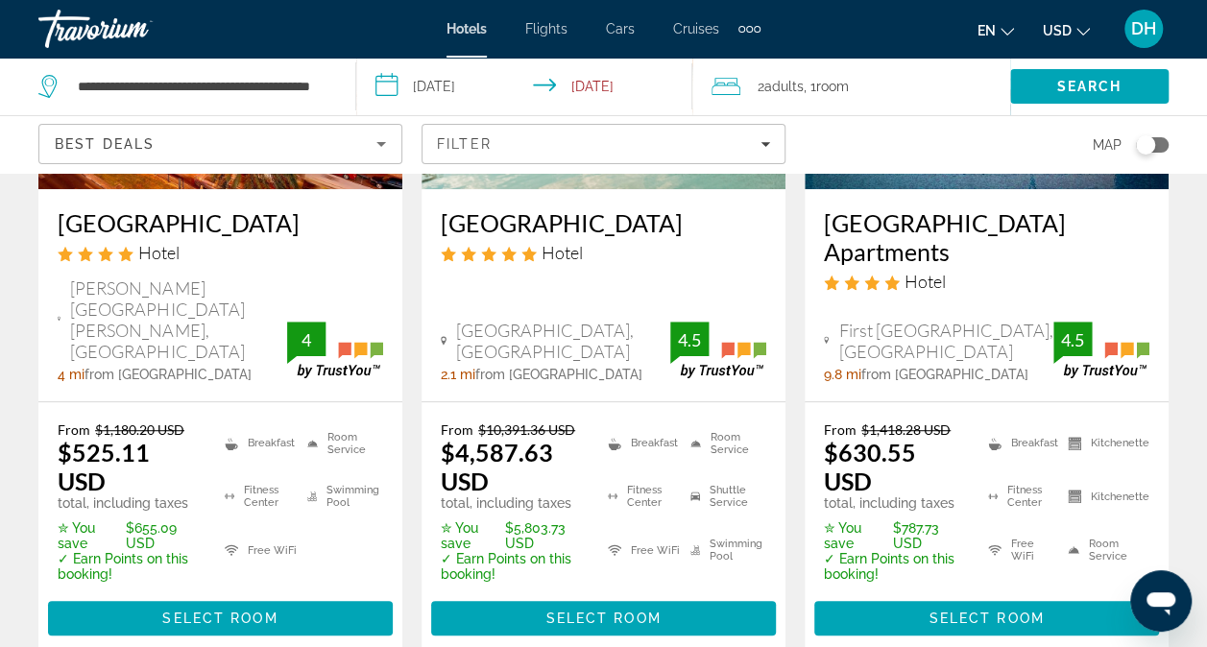
scroll to position [354, 0]
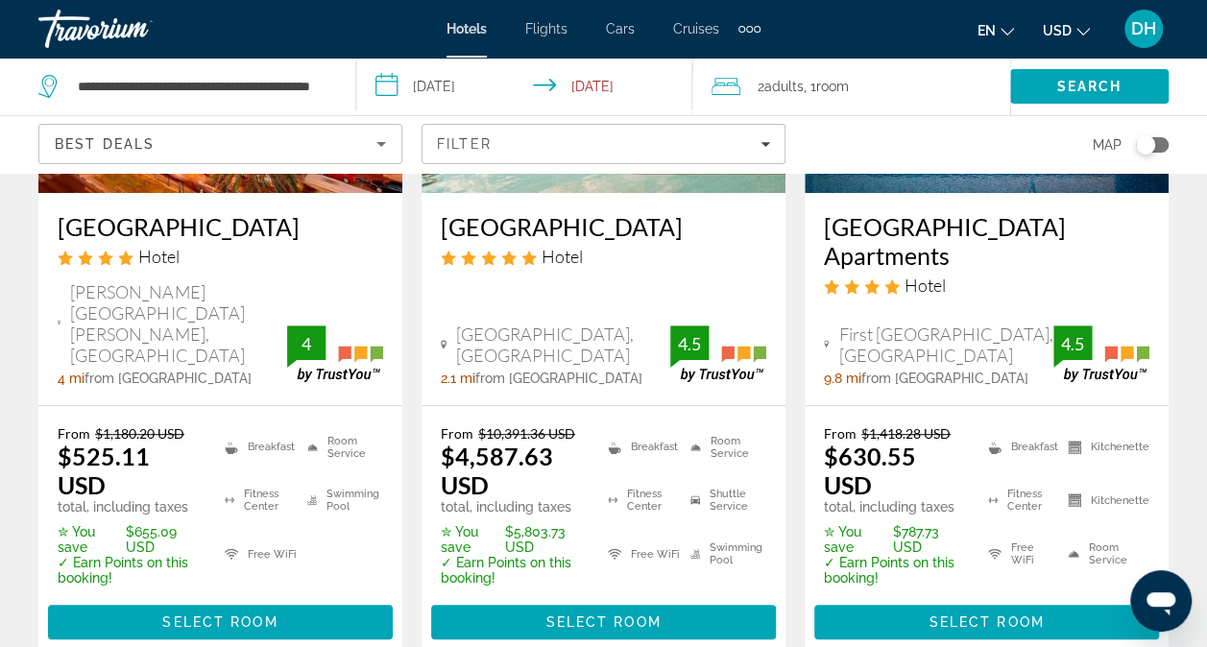
click at [999, 185] on img "Main content" at bounding box center [987, 39] width 364 height 307
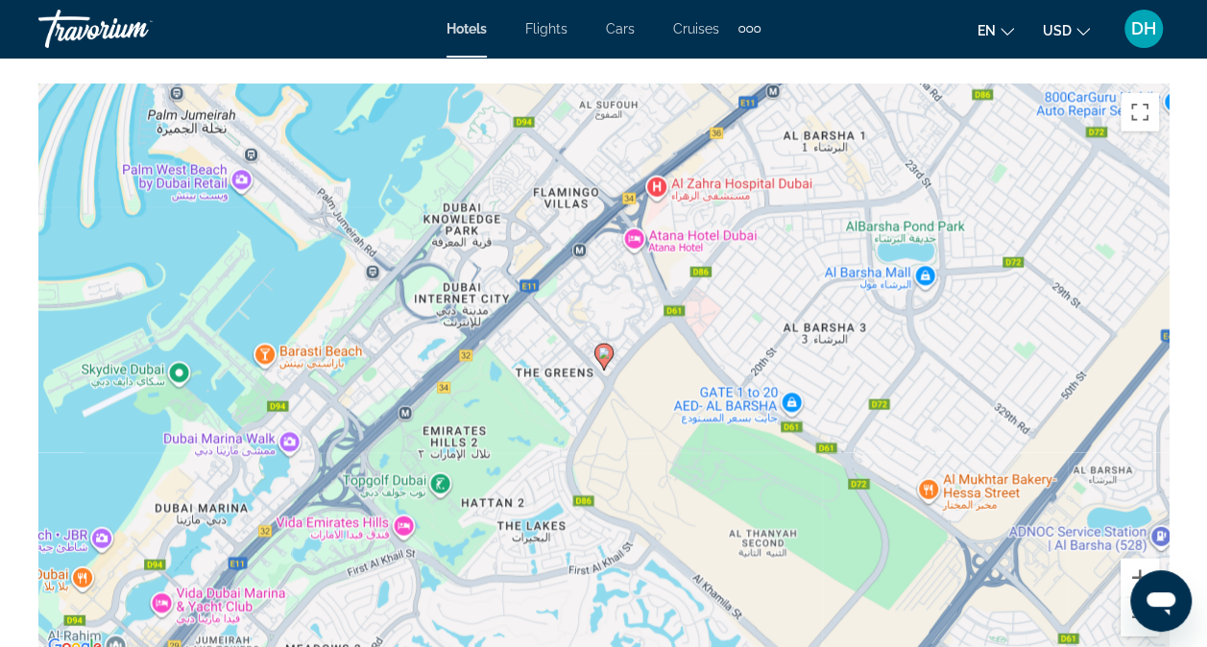
scroll to position [2213, 0]
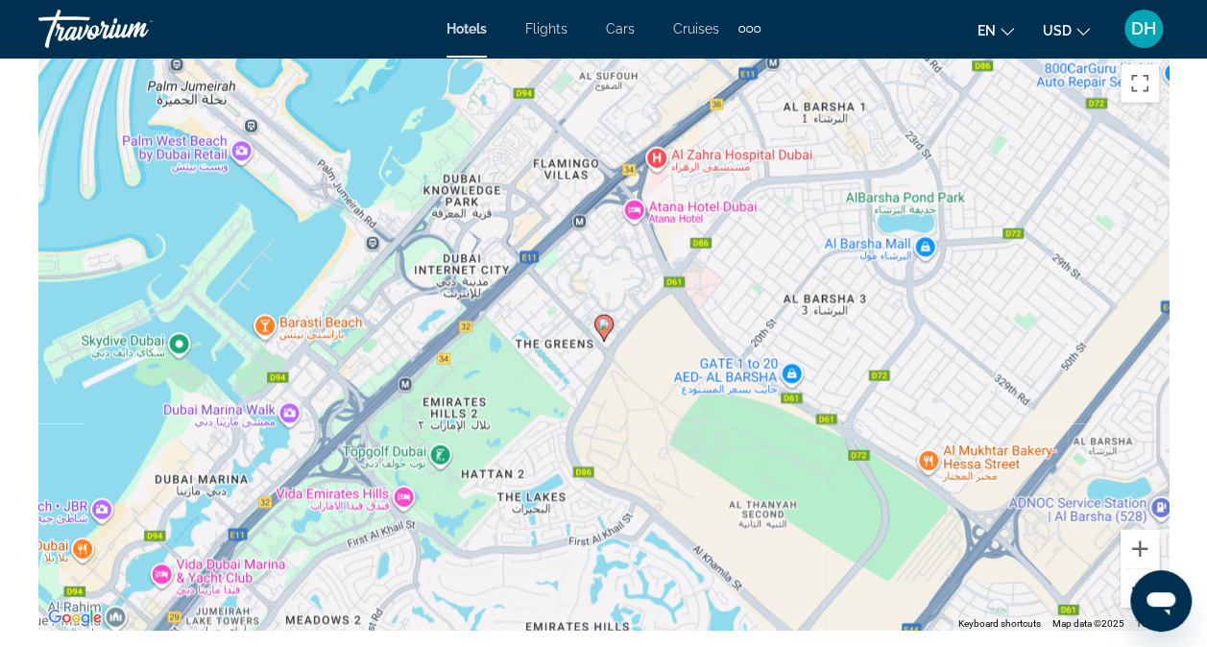
click at [1131, 577] on button "Zoom out" at bounding box center [1140, 588] width 38 height 38
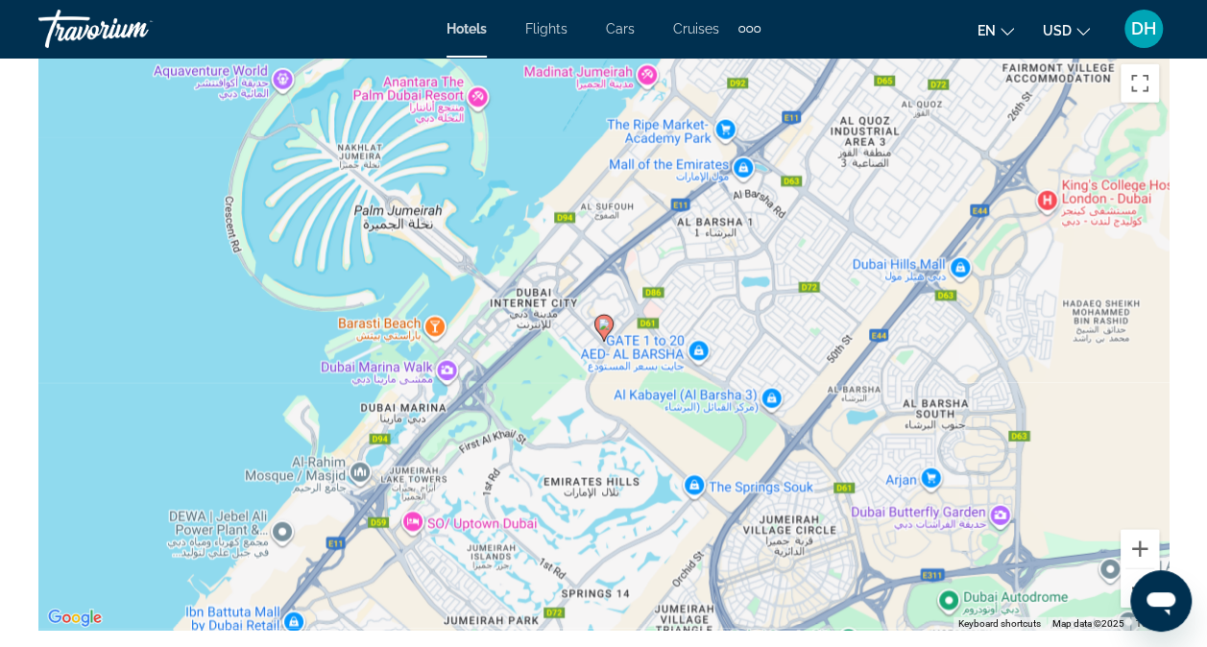
click at [1131, 573] on button "Zoom out" at bounding box center [1140, 588] width 38 height 38
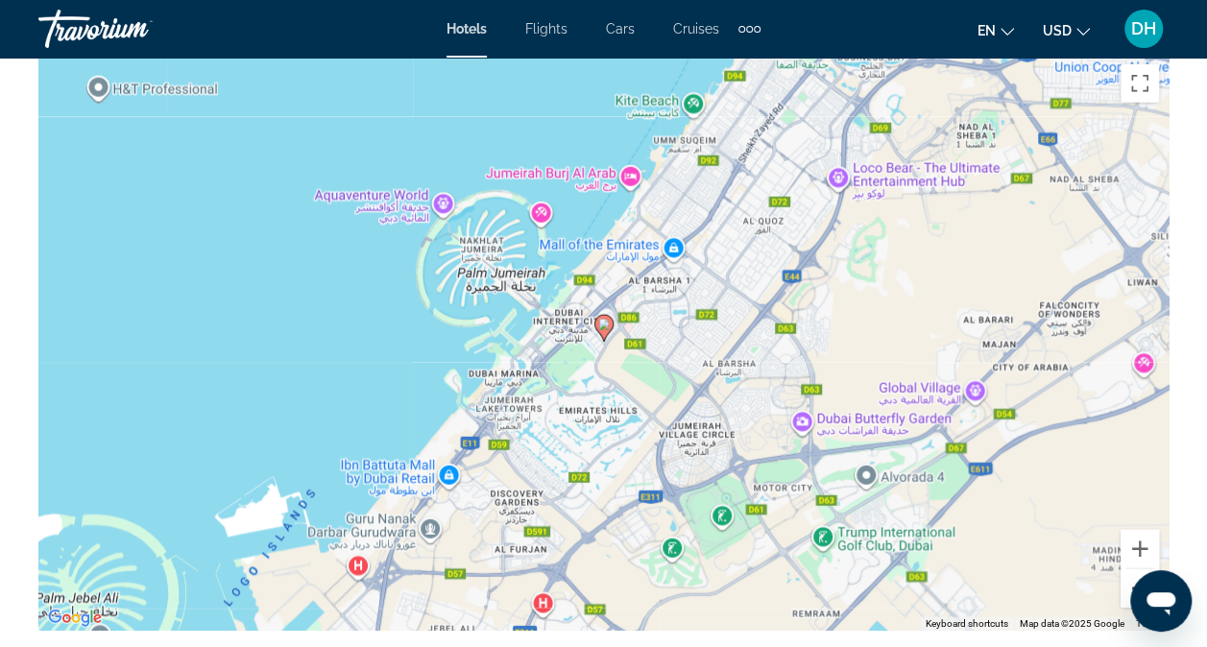
click at [1131, 573] on button "Zoom out" at bounding box center [1140, 588] width 38 height 38
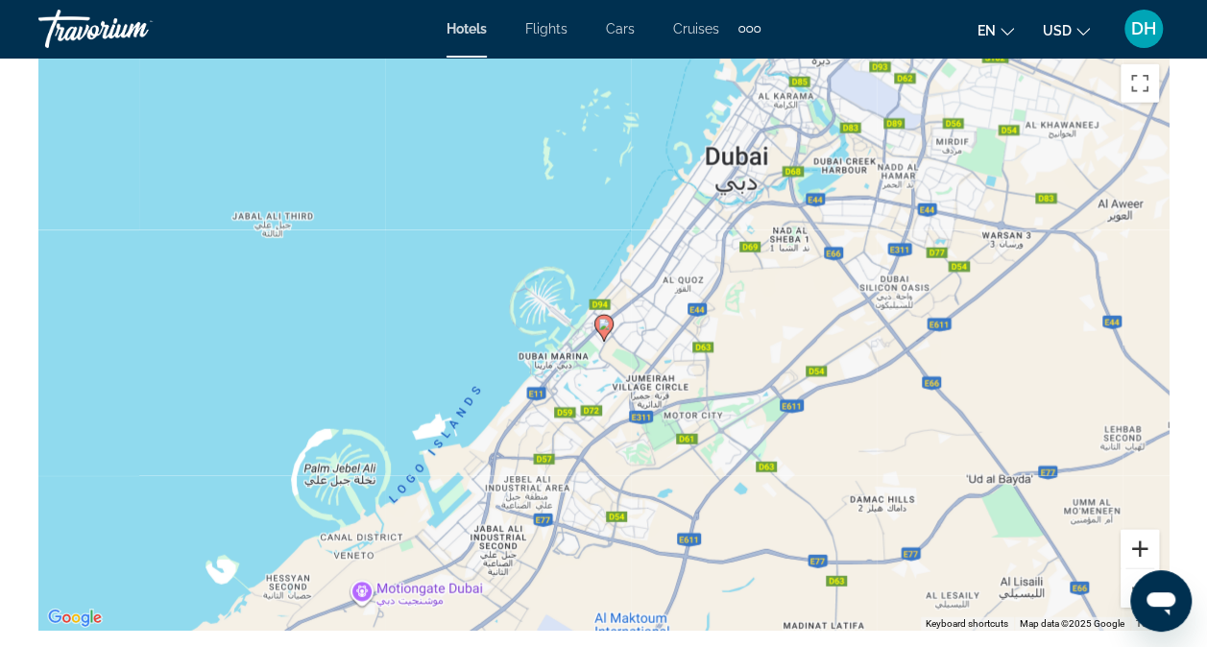
click at [1131, 541] on button "Zoom in" at bounding box center [1140, 549] width 38 height 38
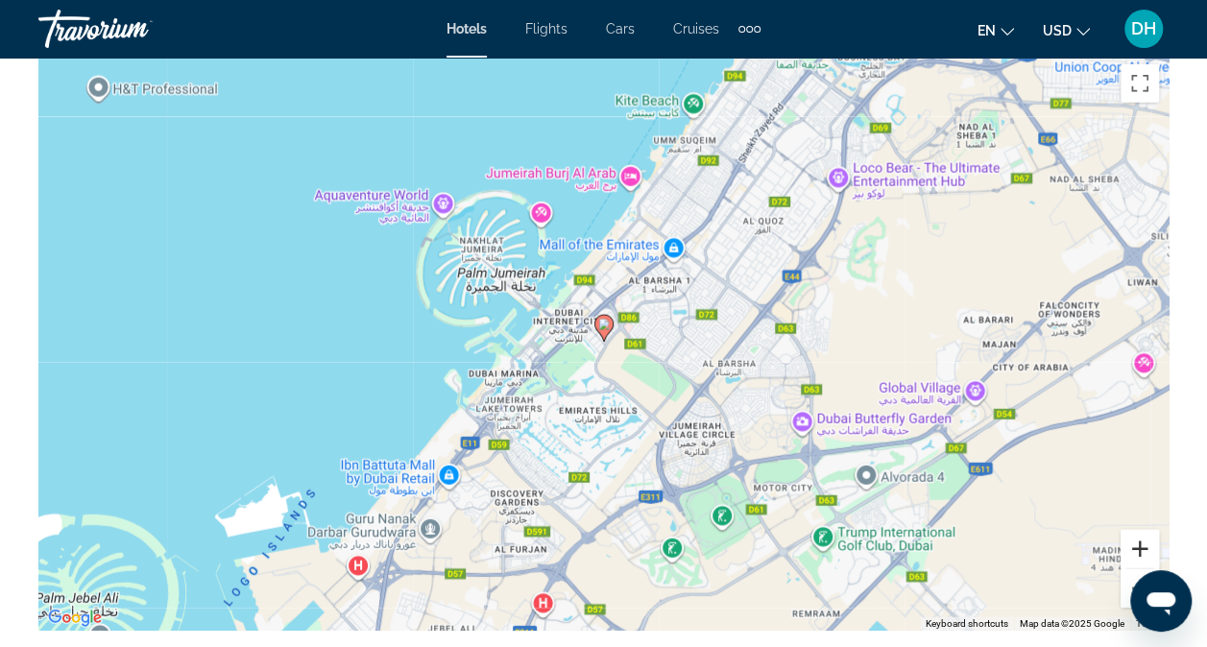
click at [1131, 541] on button "Zoom in" at bounding box center [1140, 549] width 38 height 38
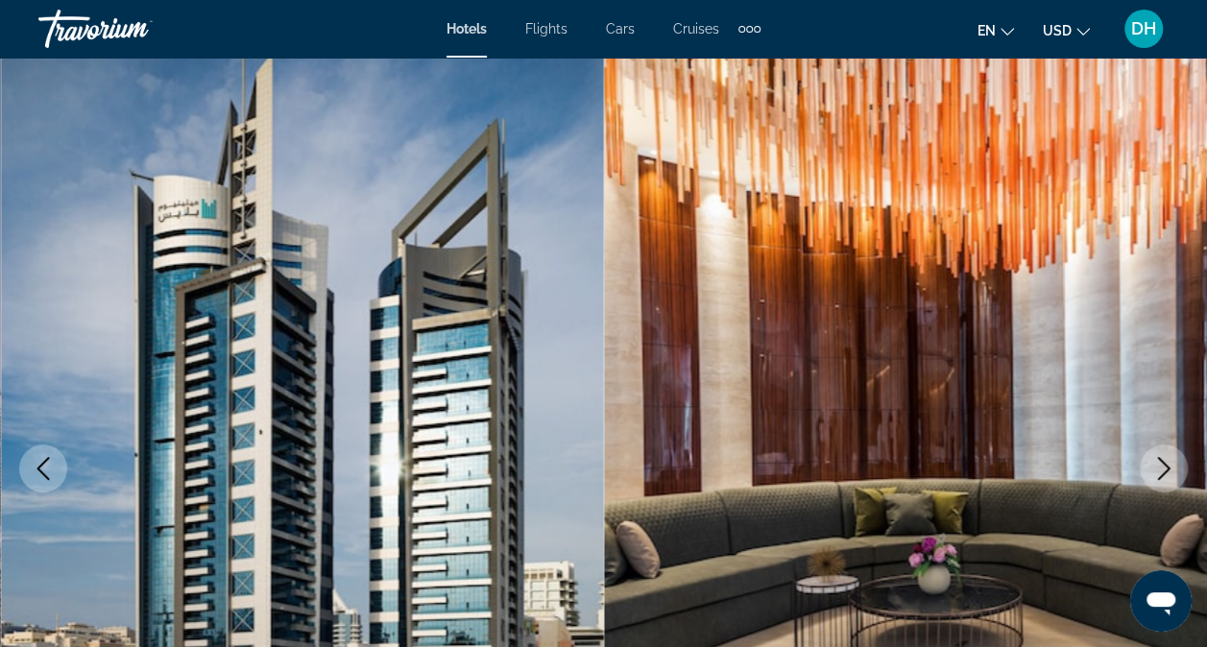
scroll to position [0, 0]
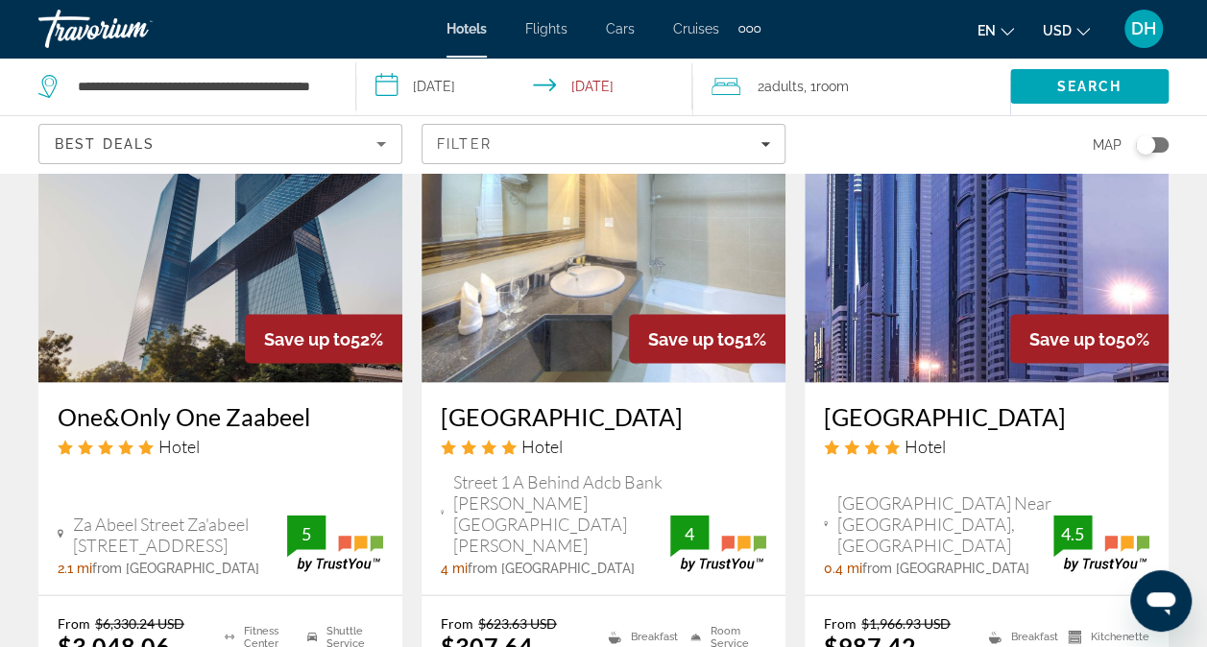
scroll to position [1763, 0]
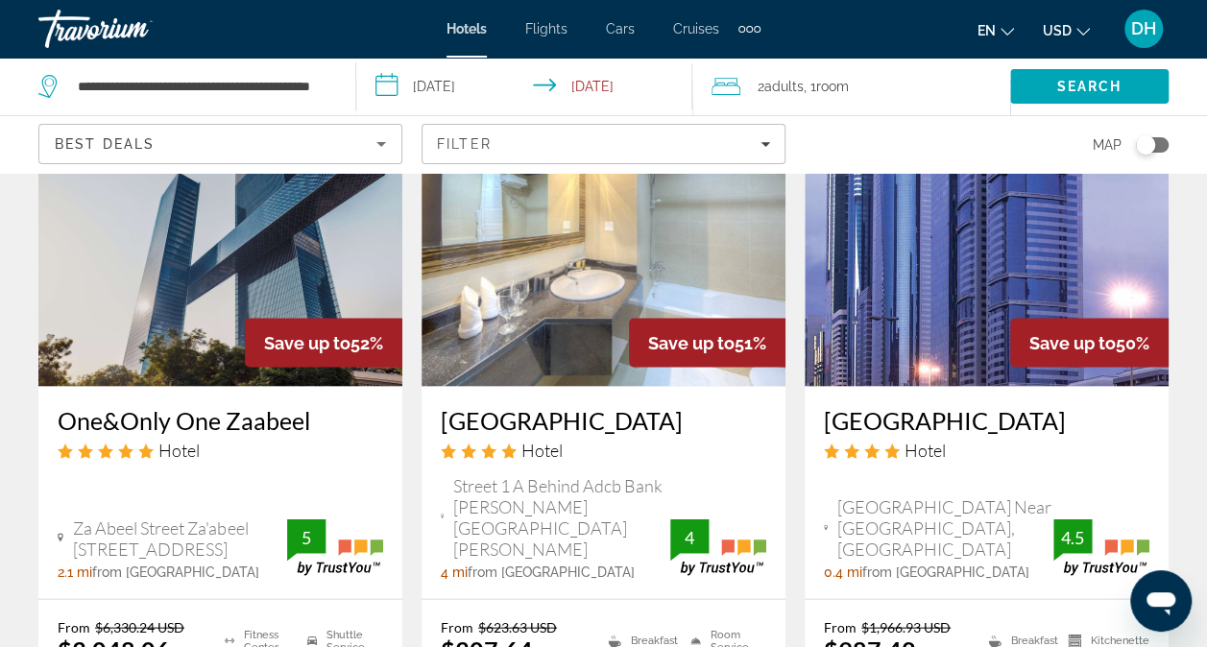
click at [578, 267] on img "Main content" at bounding box center [604, 232] width 364 height 307
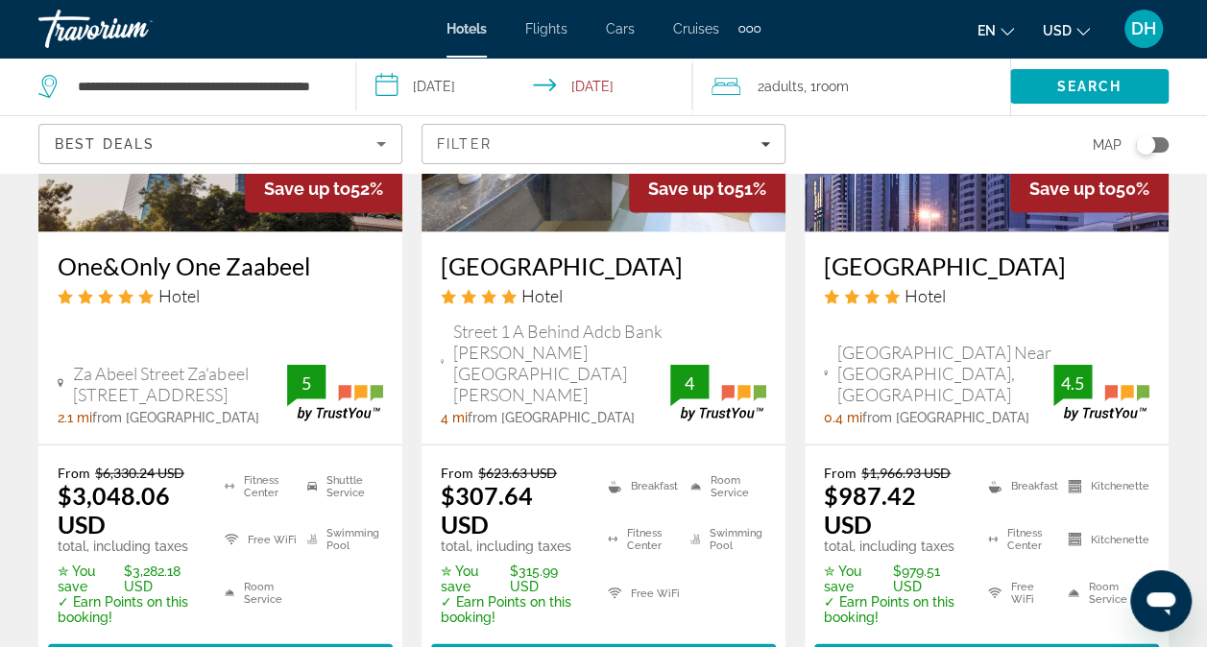
scroll to position [1905, 0]
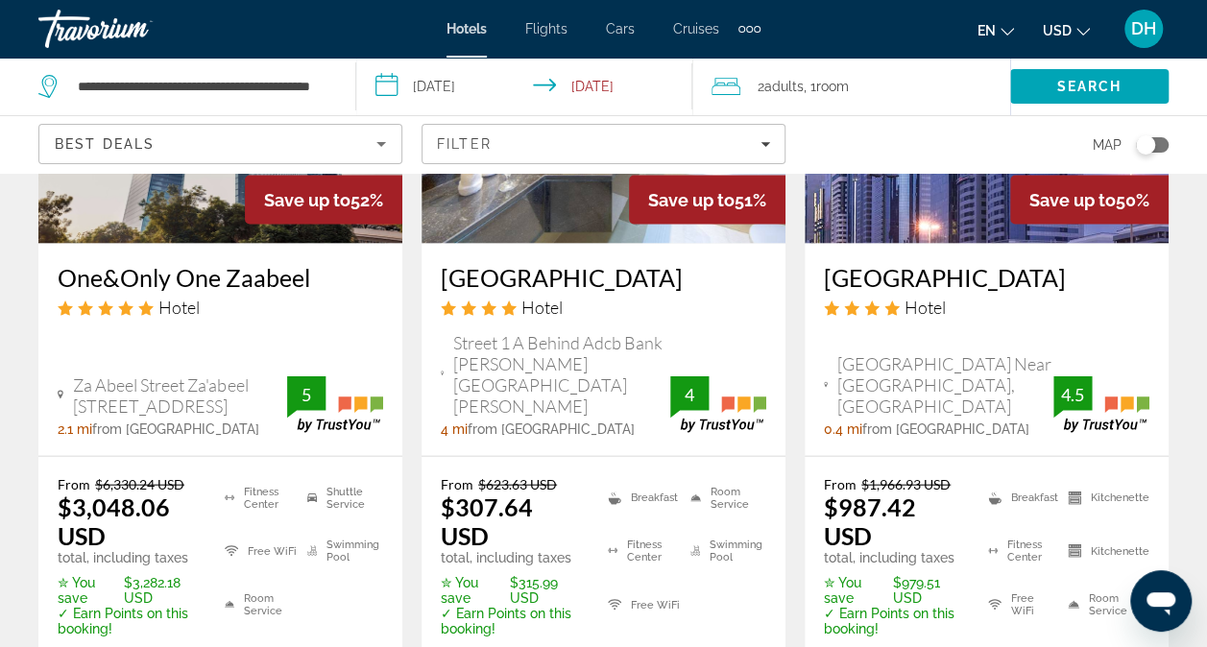
click at [968, 194] on img "Main content" at bounding box center [987, 90] width 364 height 307
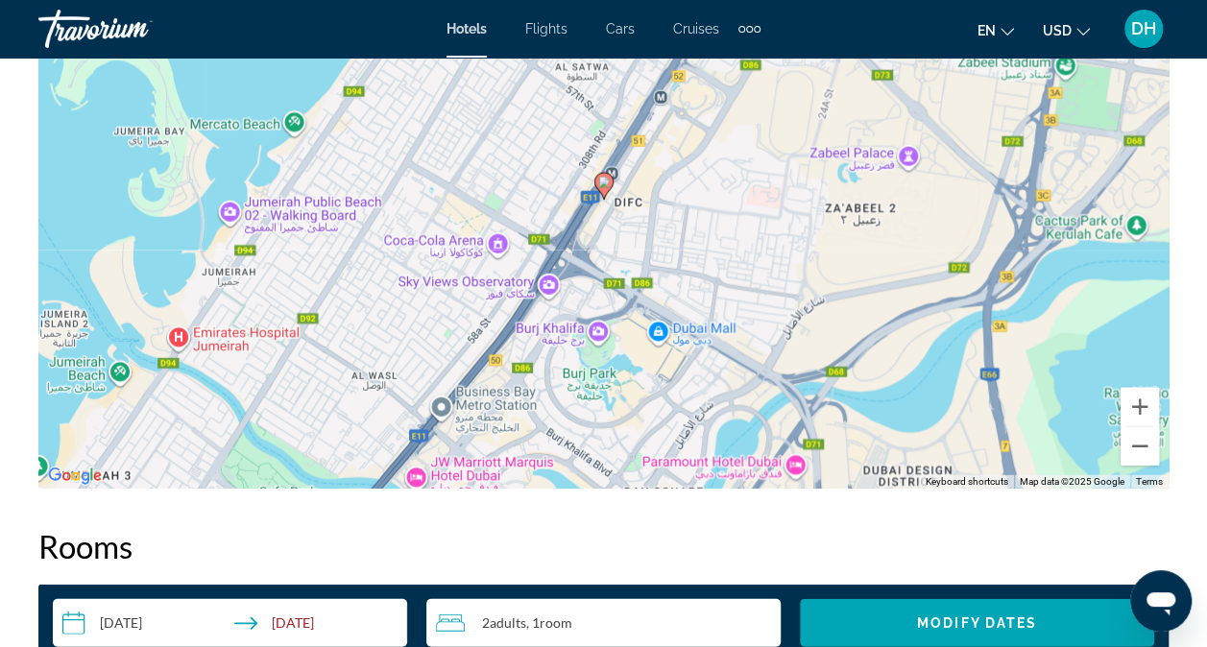
scroll to position [2372, 0]
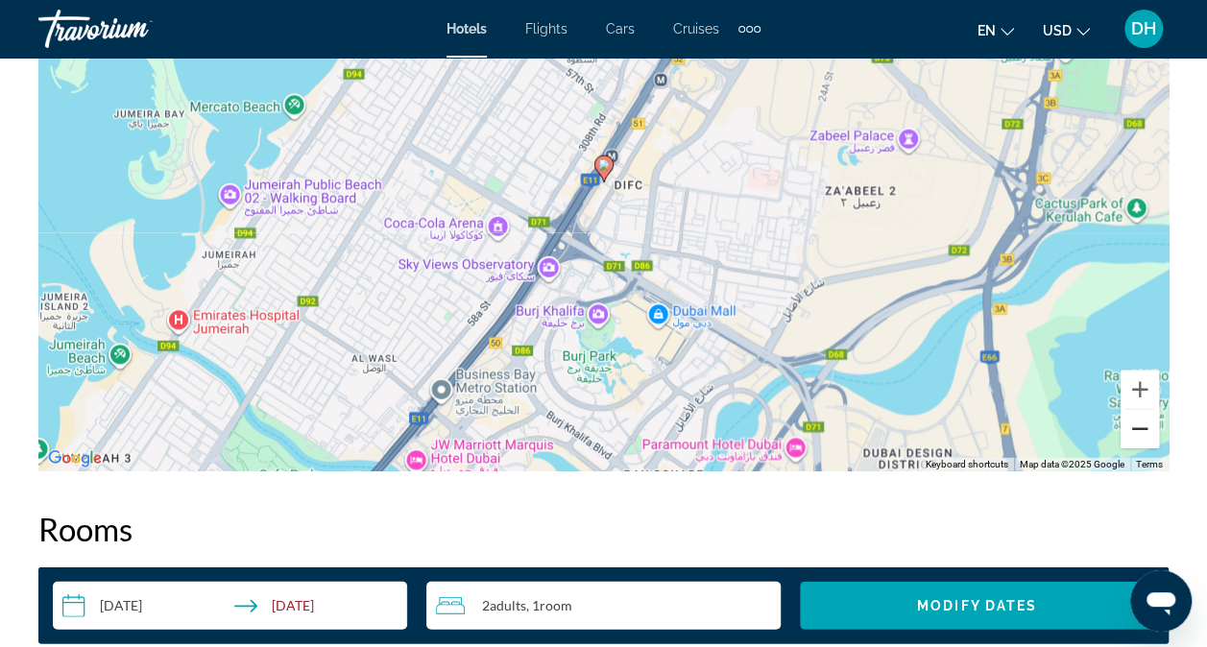
click at [1141, 438] on button "Zoom out" at bounding box center [1140, 429] width 38 height 38
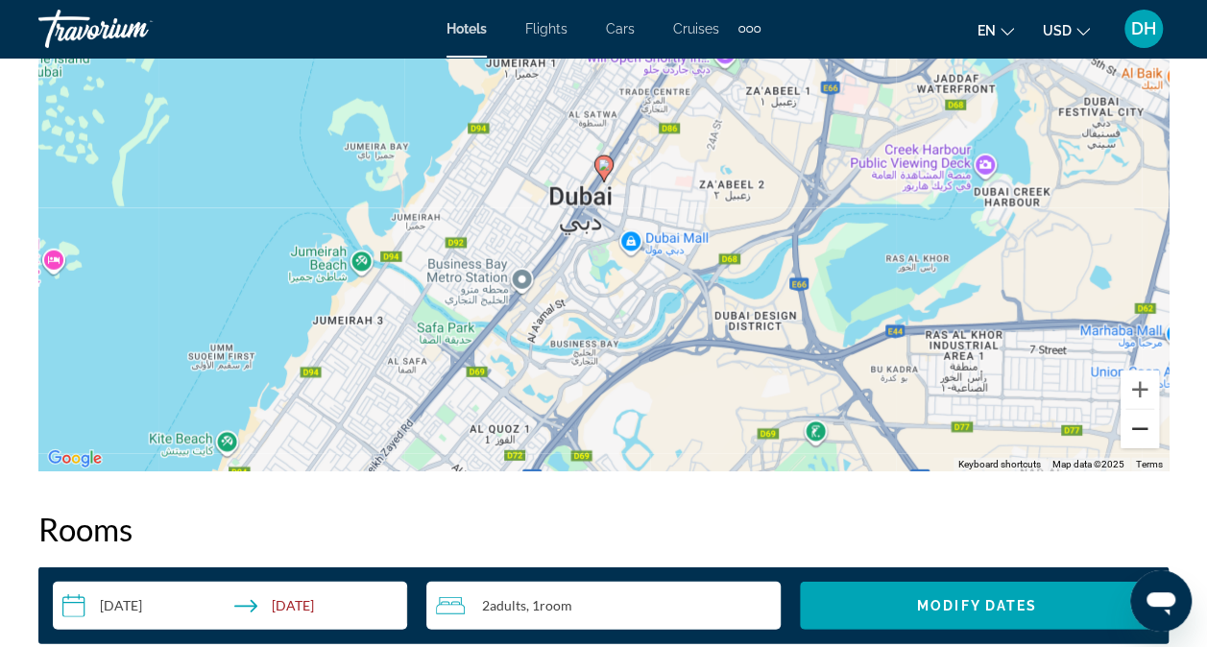
click at [1141, 438] on button "Zoom out" at bounding box center [1140, 429] width 38 height 38
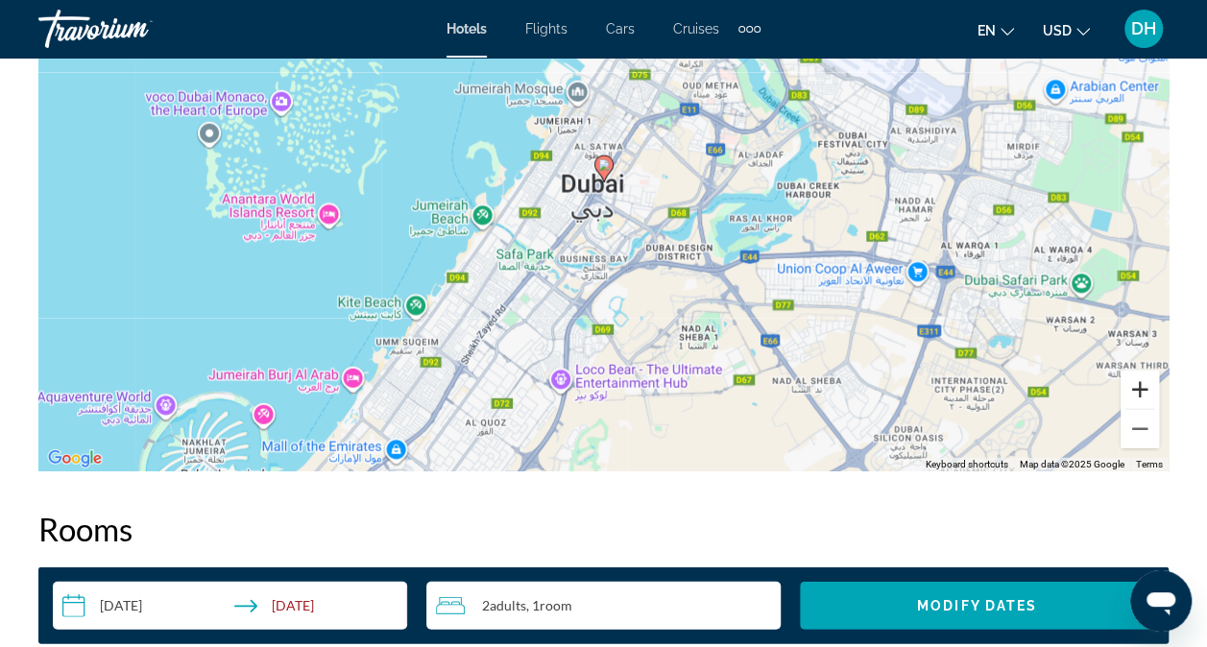
click at [1132, 398] on button "Zoom in" at bounding box center [1140, 390] width 38 height 38
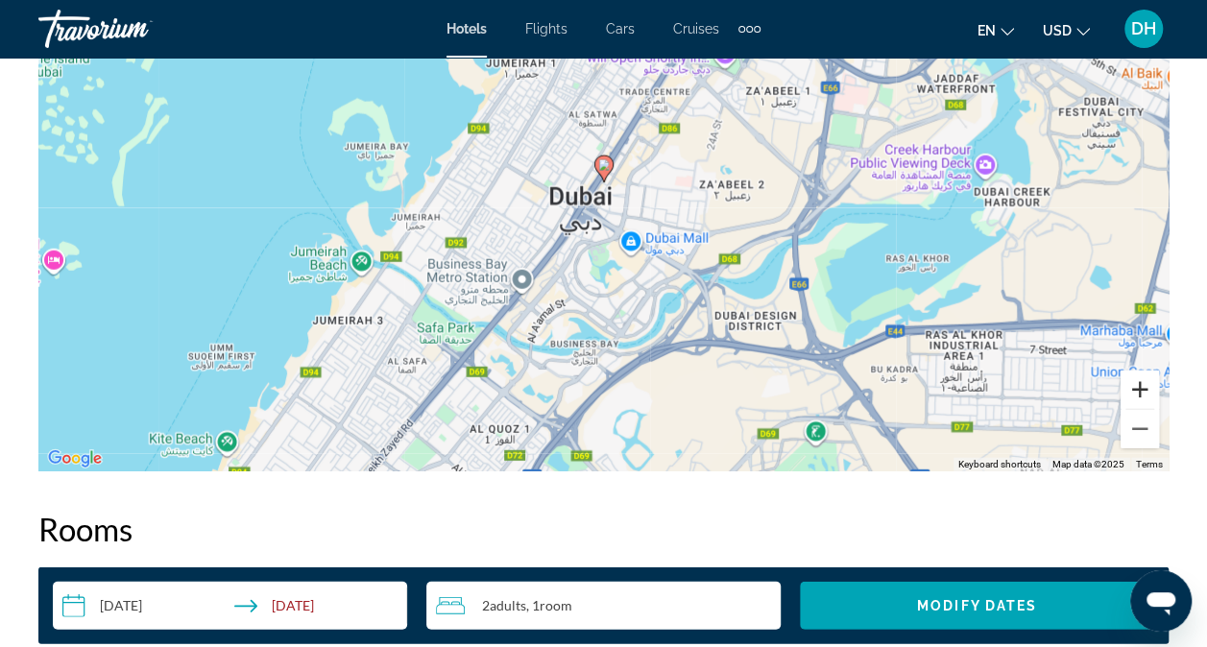
click at [1132, 398] on button "Zoom in" at bounding box center [1140, 390] width 38 height 38
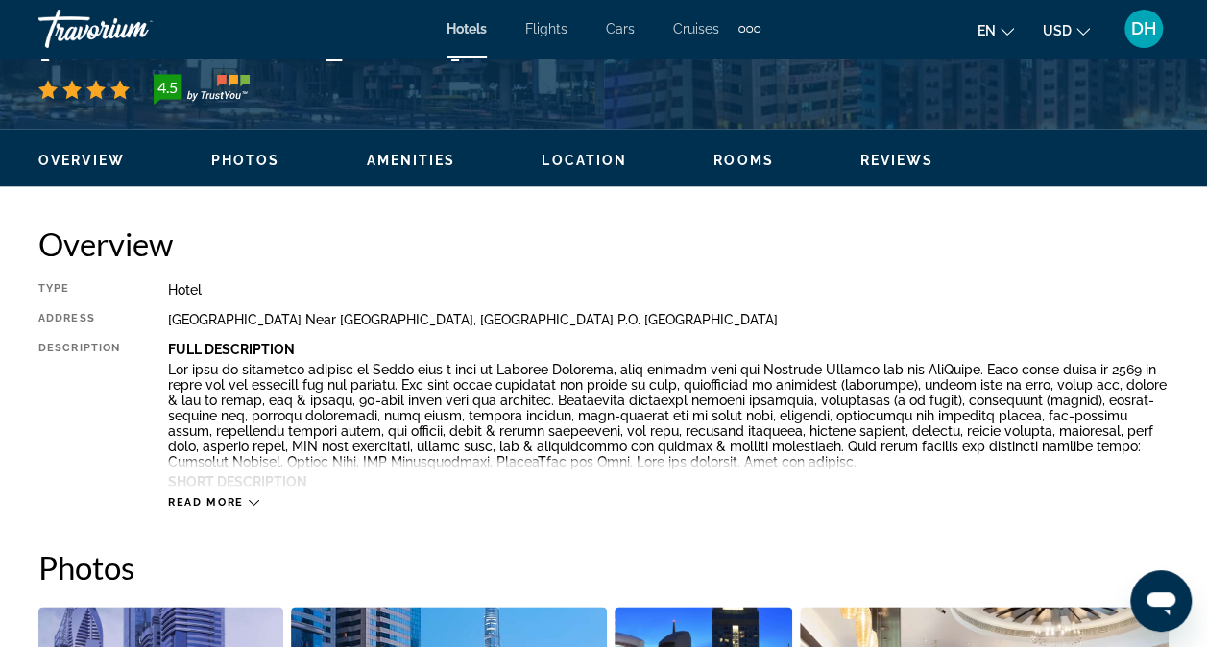
scroll to position [0, 0]
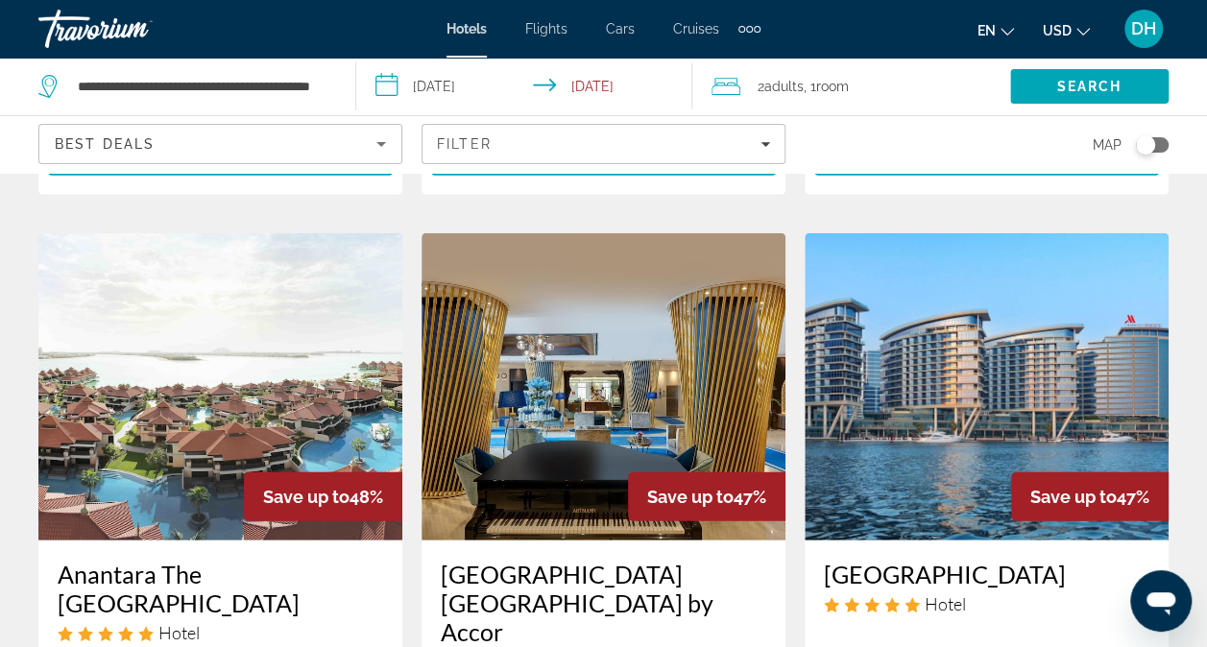
scroll to position [2458, 0]
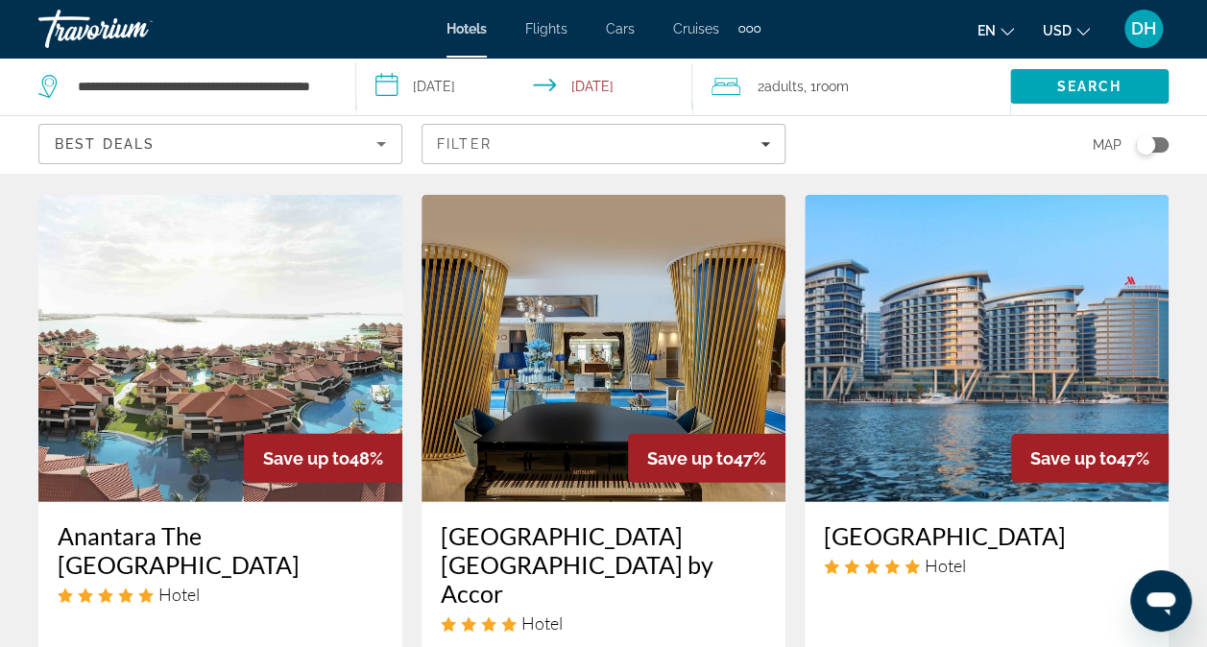
click at [483, 331] on img "Main content" at bounding box center [604, 348] width 364 height 307
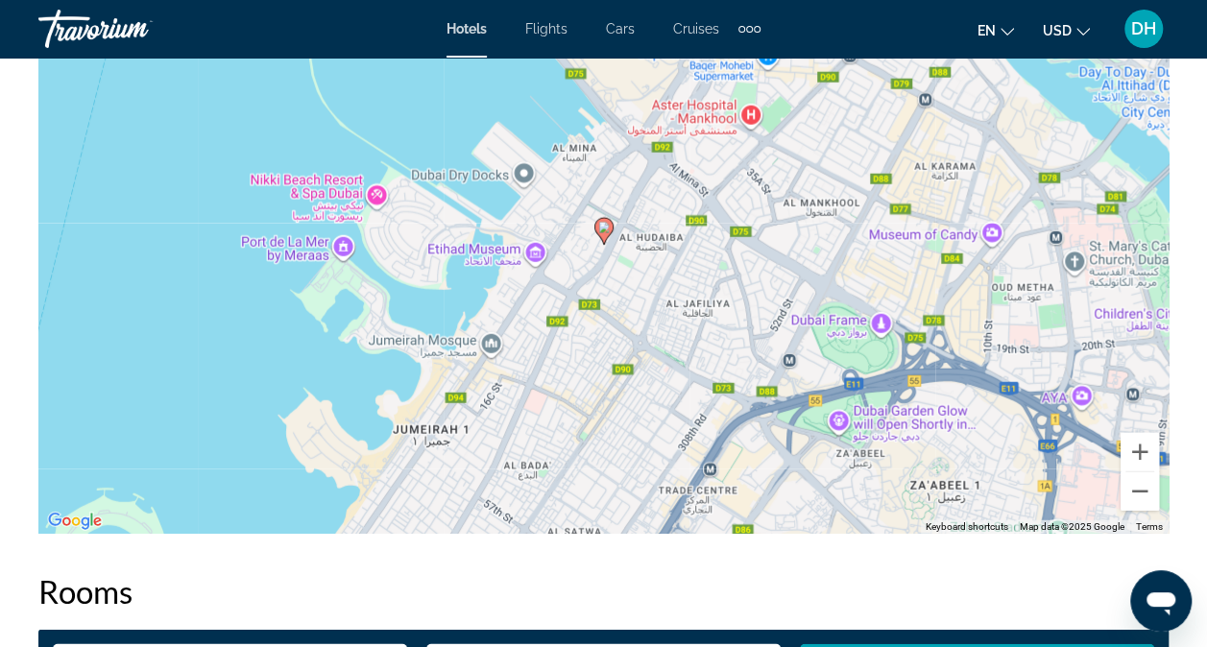
scroll to position [2314, 0]
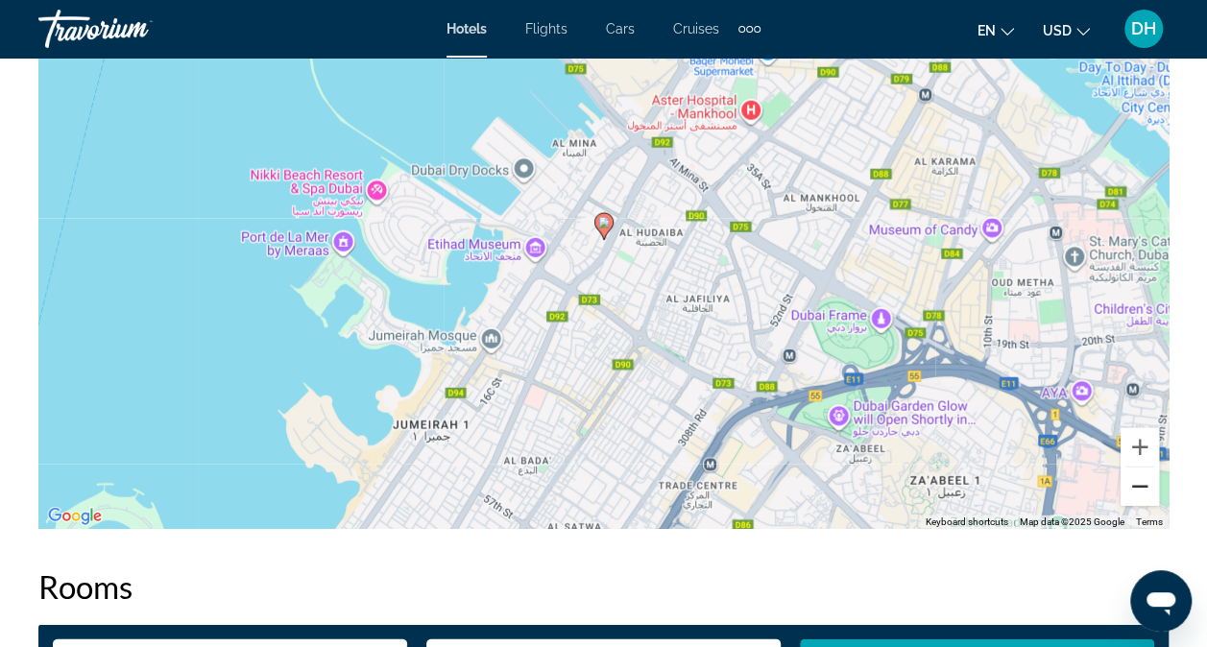
click at [1152, 478] on button "Zoom out" at bounding box center [1140, 487] width 38 height 38
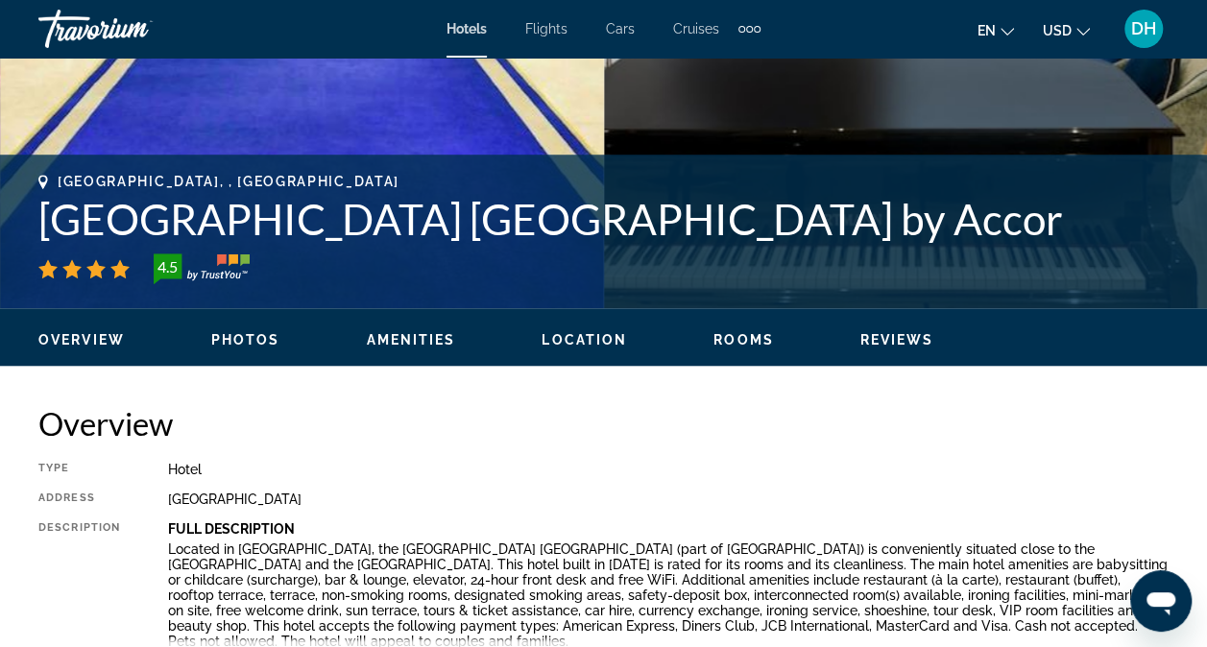
scroll to position [0, 0]
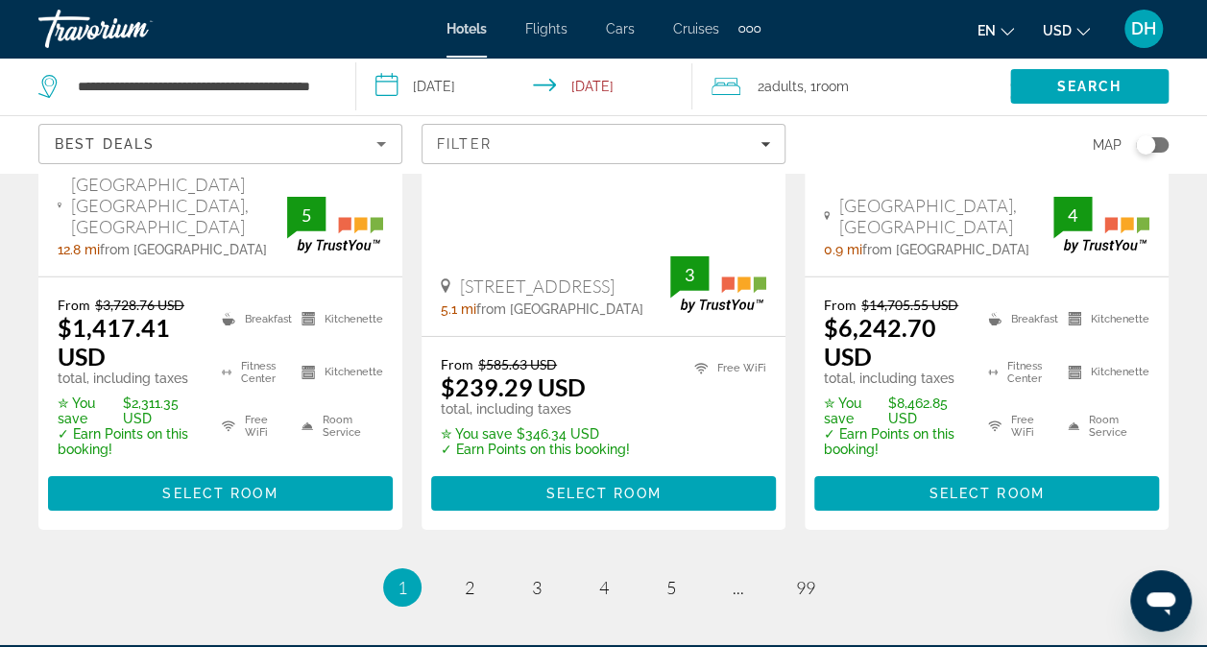
scroll to position [2835, 0]
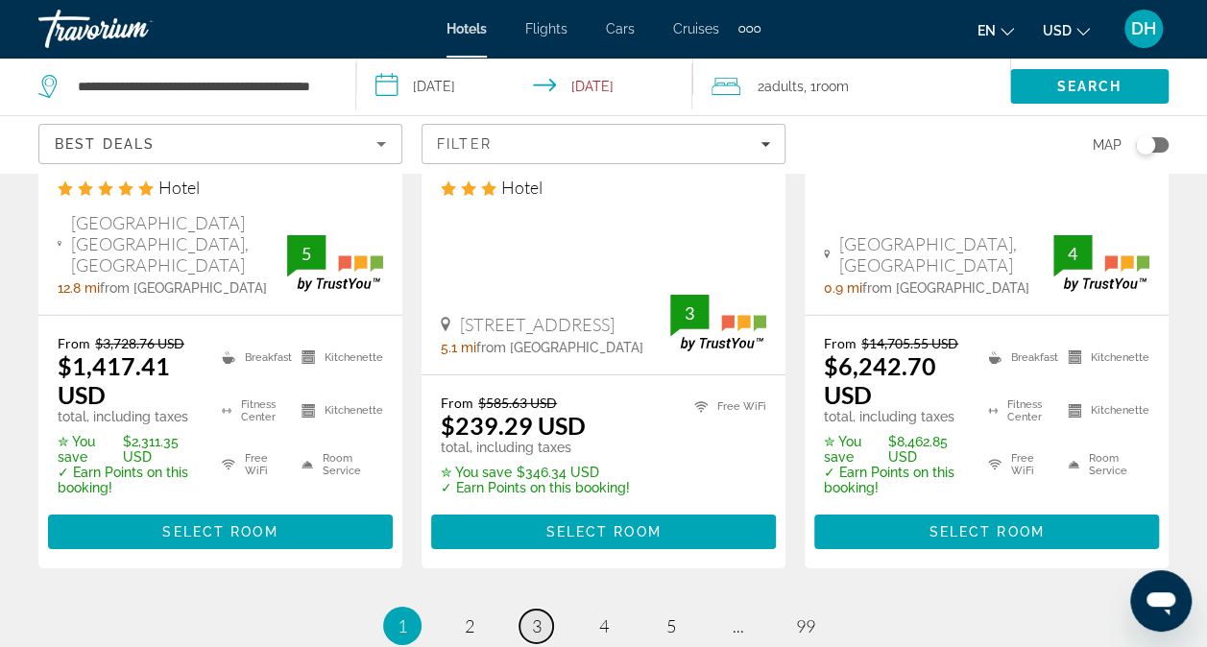
click at [534, 616] on span "3" at bounding box center [537, 626] width 10 height 21
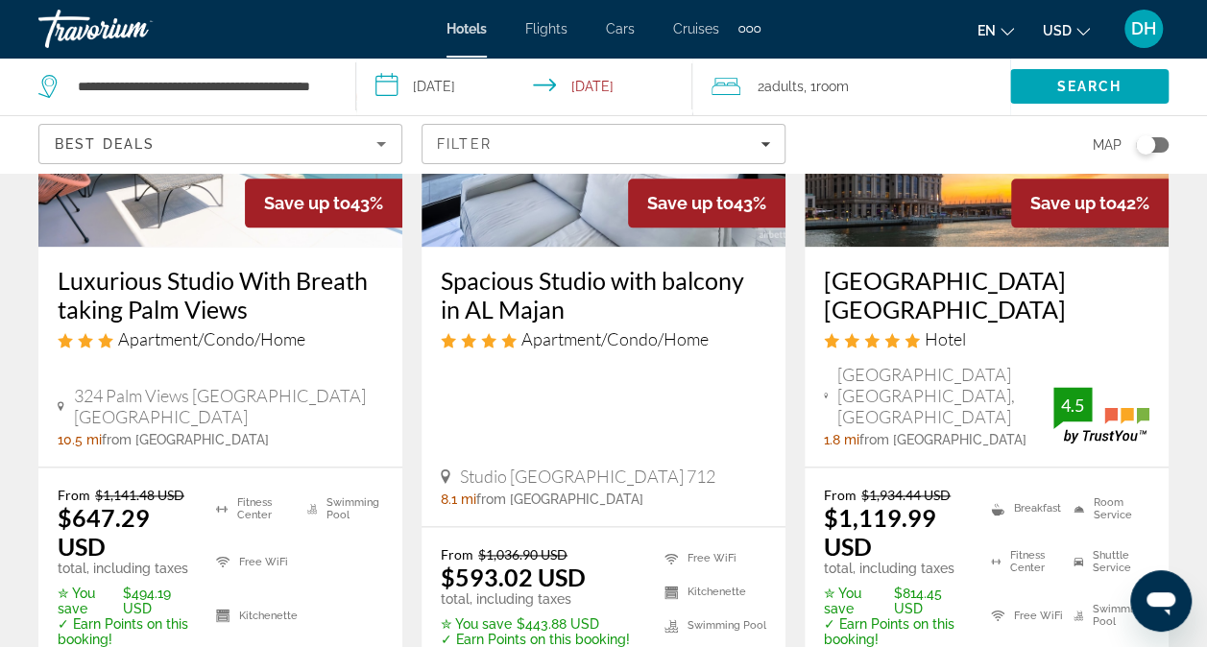
scroll to position [1074, 0]
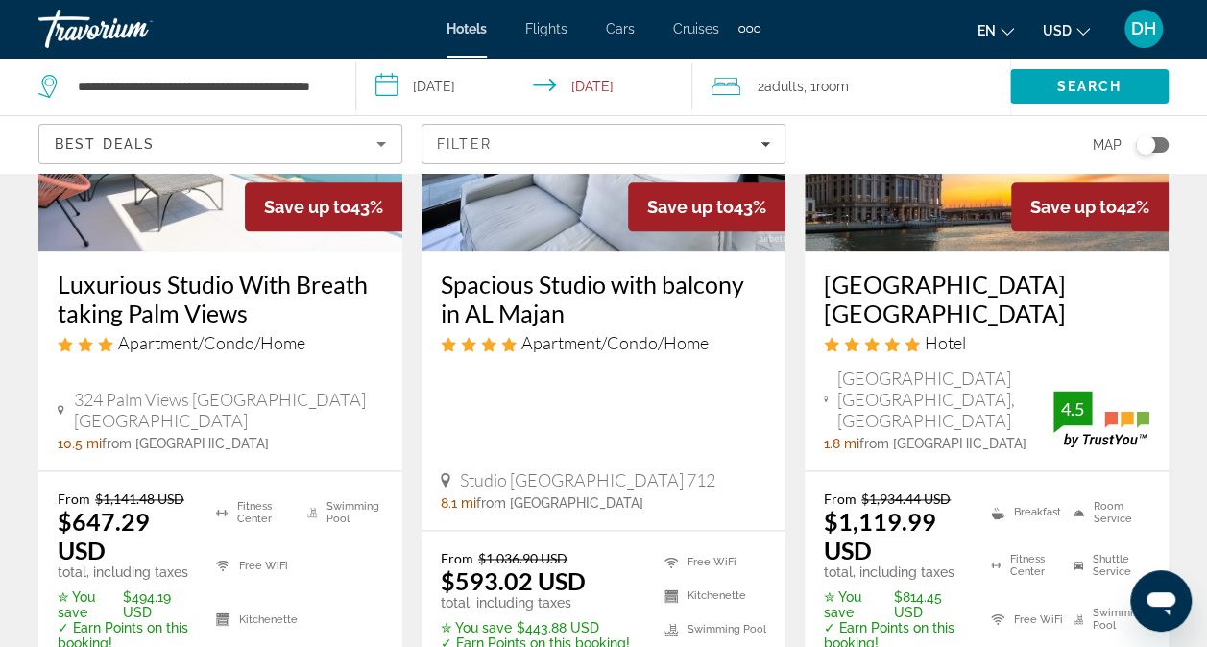
click at [213, 223] on img "Main content" at bounding box center [220, 96] width 364 height 307
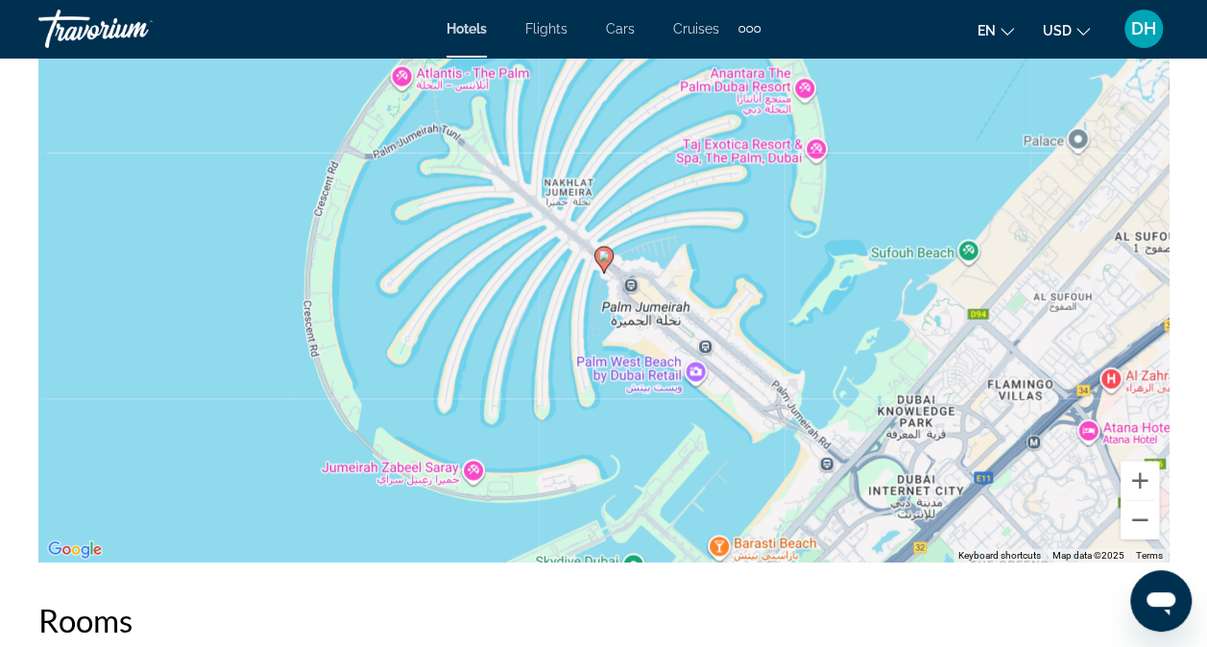
scroll to position [2299, 0]
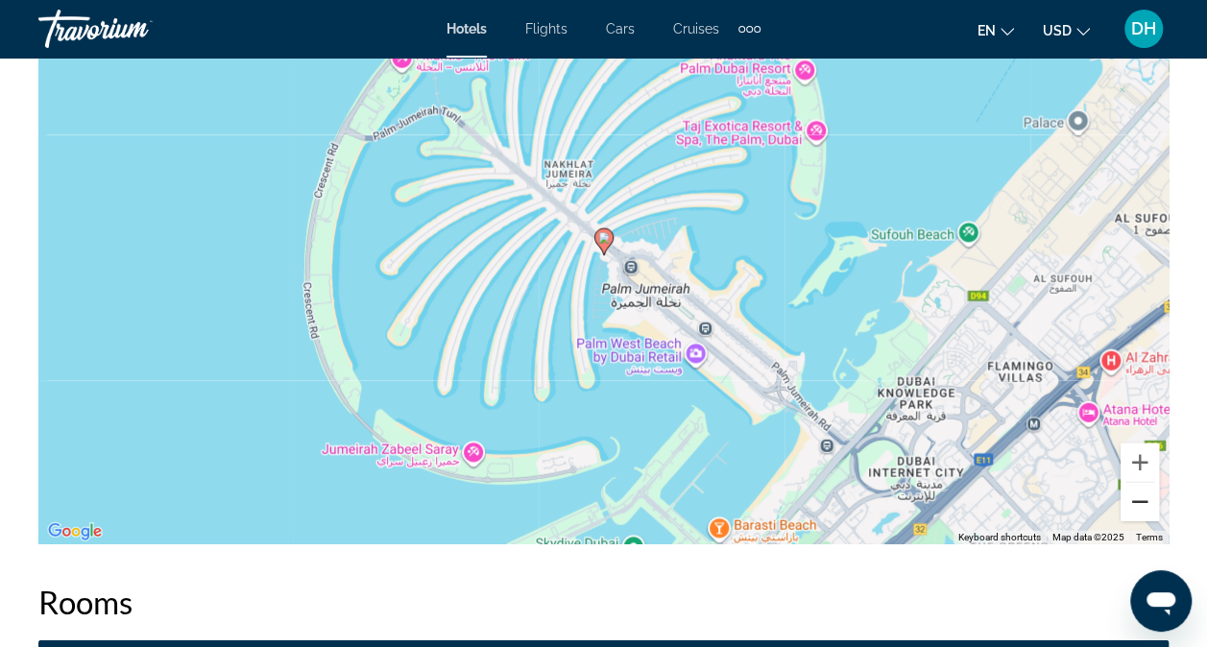
click at [1141, 498] on button "Zoom out" at bounding box center [1140, 502] width 38 height 38
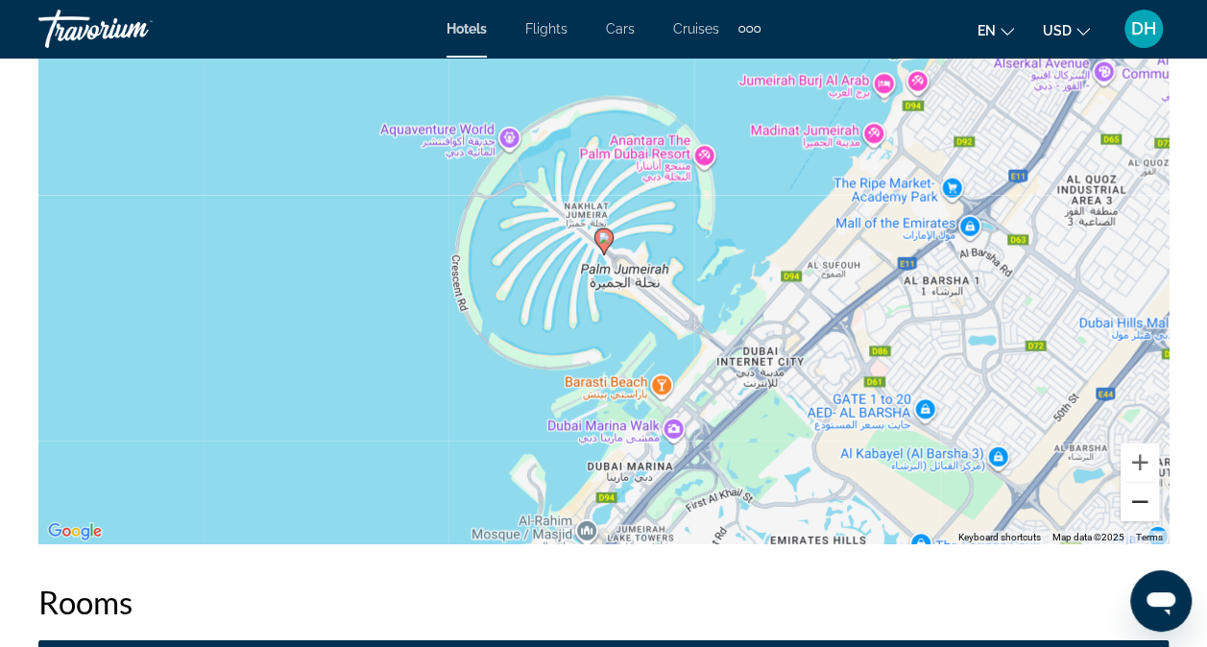
click at [1141, 498] on button "Zoom out" at bounding box center [1140, 502] width 38 height 38
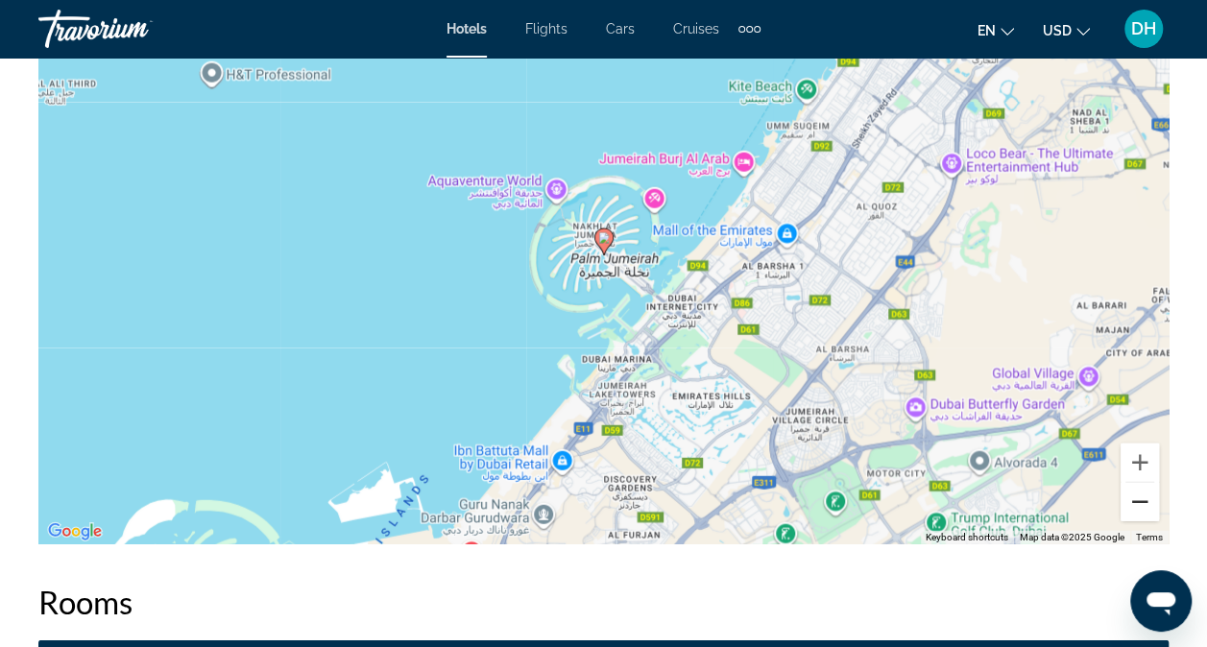
click at [1141, 498] on button "Zoom out" at bounding box center [1140, 502] width 38 height 38
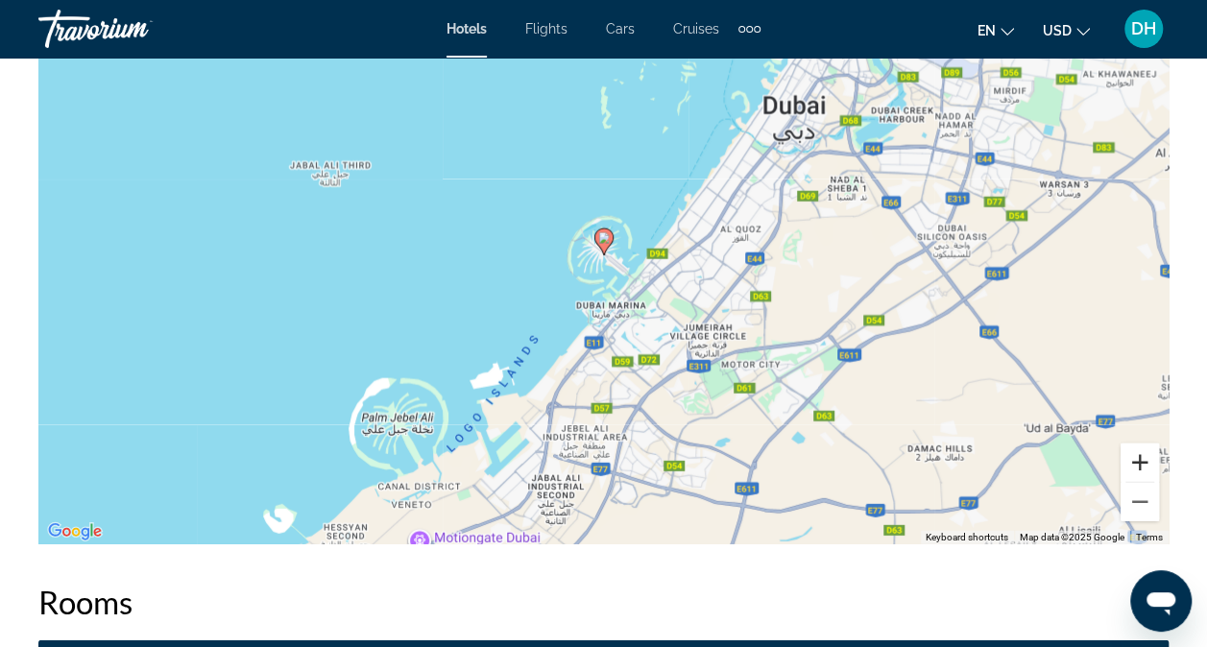
click at [1135, 448] on button "Zoom in" at bounding box center [1140, 463] width 38 height 38
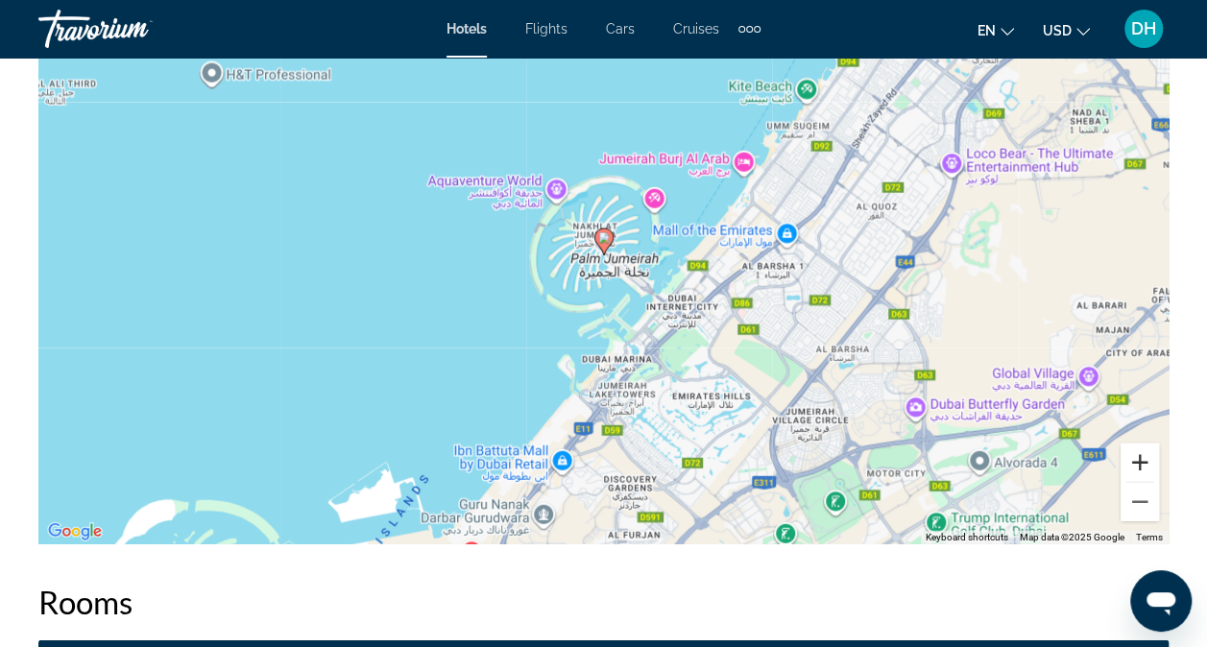
click at [1135, 448] on button "Zoom in" at bounding box center [1140, 463] width 38 height 38
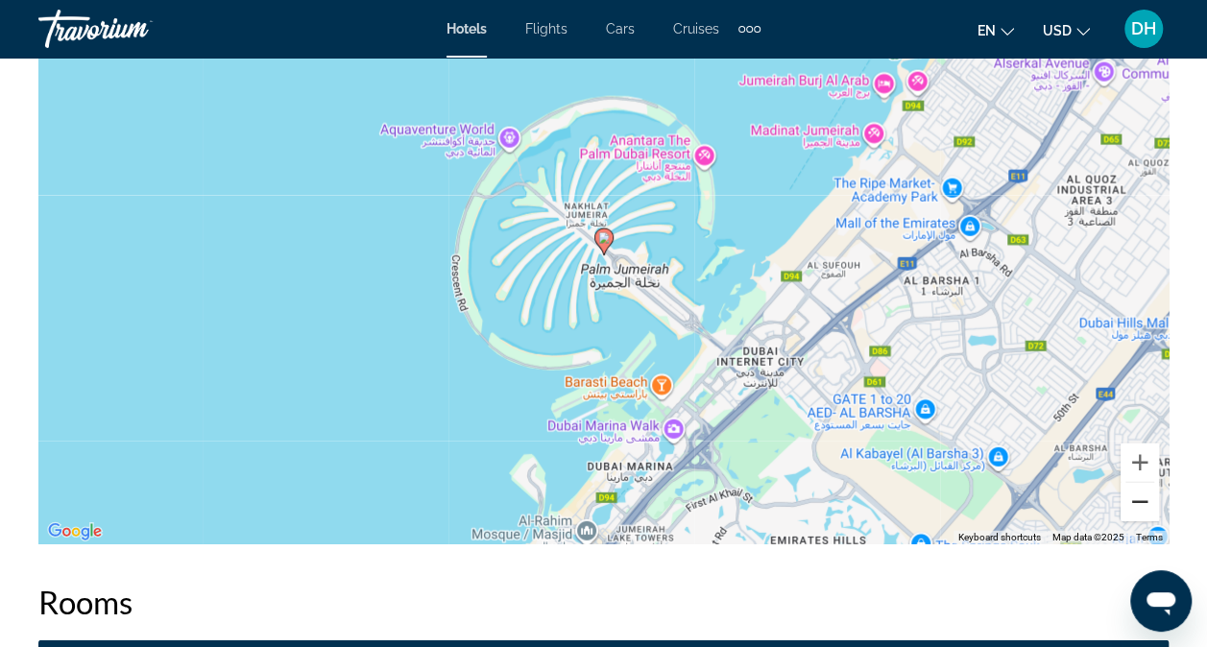
click at [1149, 484] on button "Zoom out" at bounding box center [1140, 502] width 38 height 38
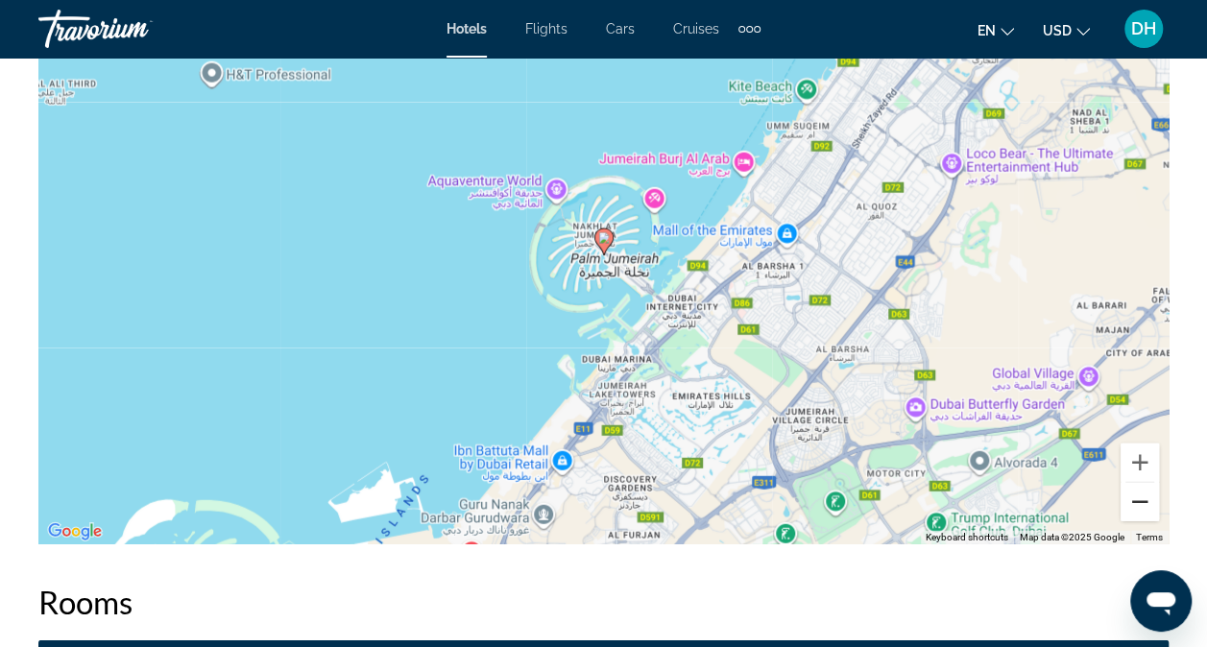
click at [1149, 484] on button "Zoom out" at bounding box center [1140, 502] width 38 height 38
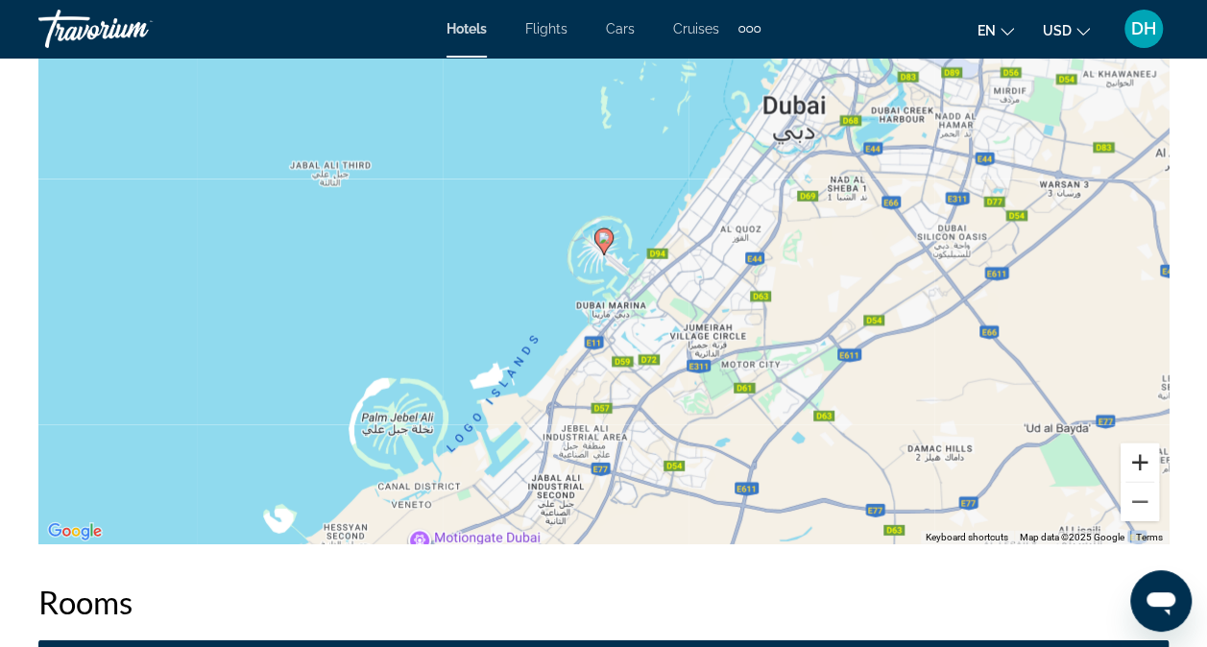
click at [1139, 444] on button "Zoom in" at bounding box center [1140, 463] width 38 height 38
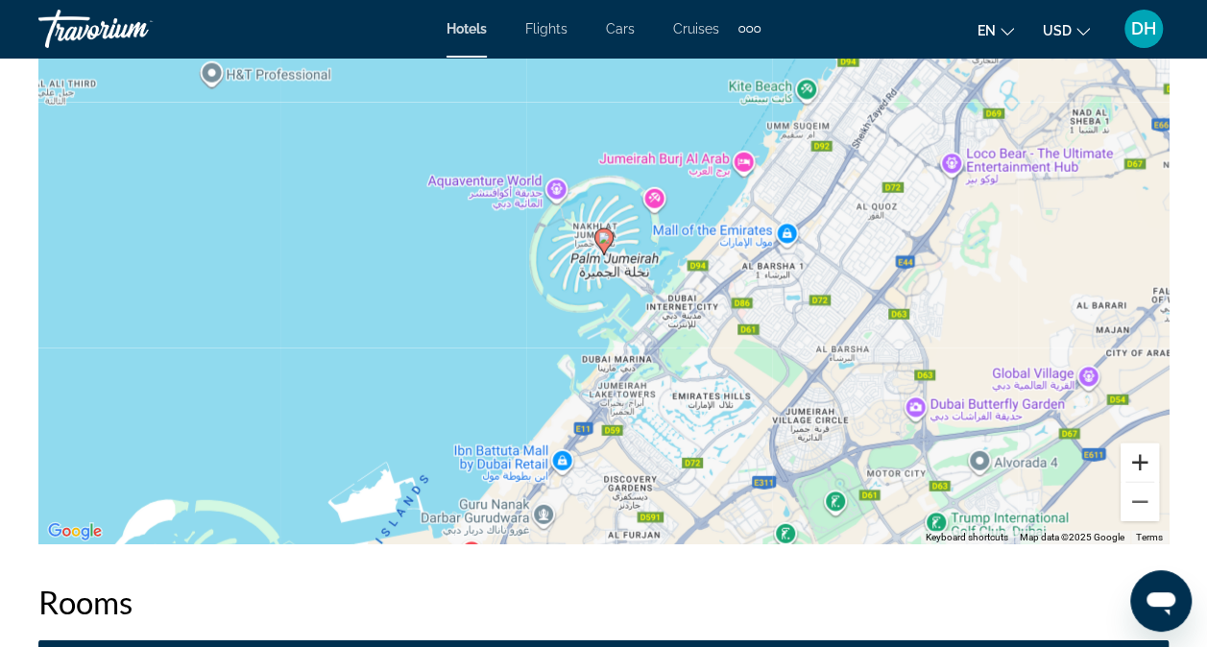
click at [1139, 444] on button "Zoom in" at bounding box center [1140, 463] width 38 height 38
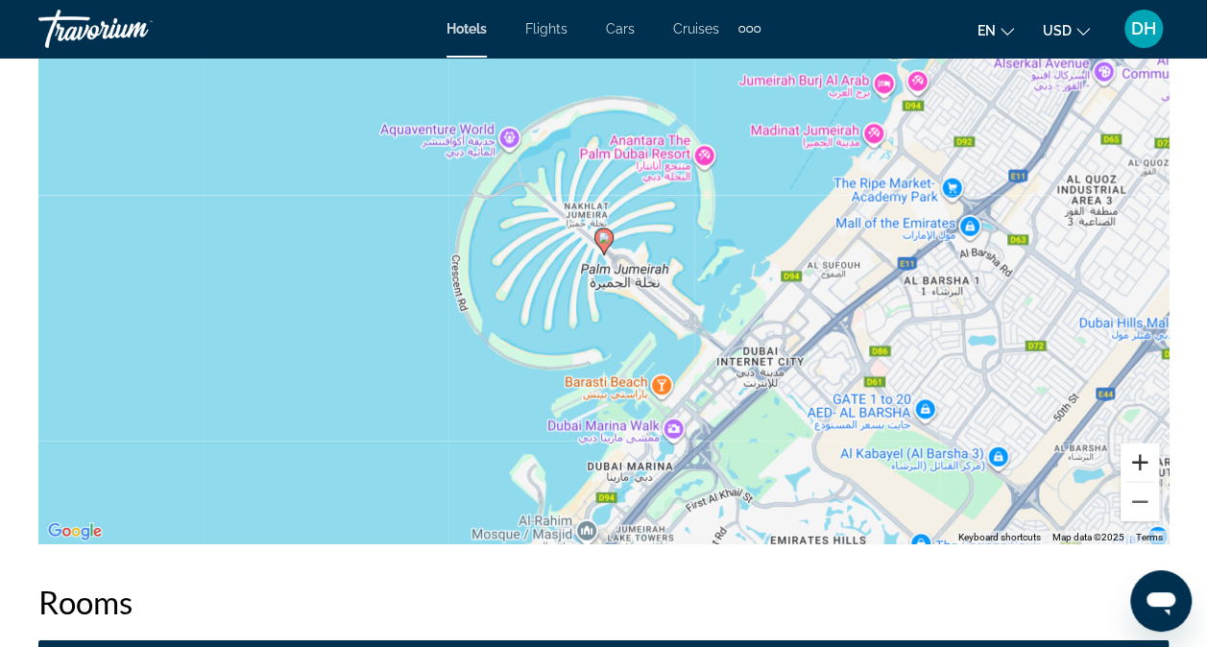
click at [1139, 444] on button "Zoom in" at bounding box center [1140, 463] width 38 height 38
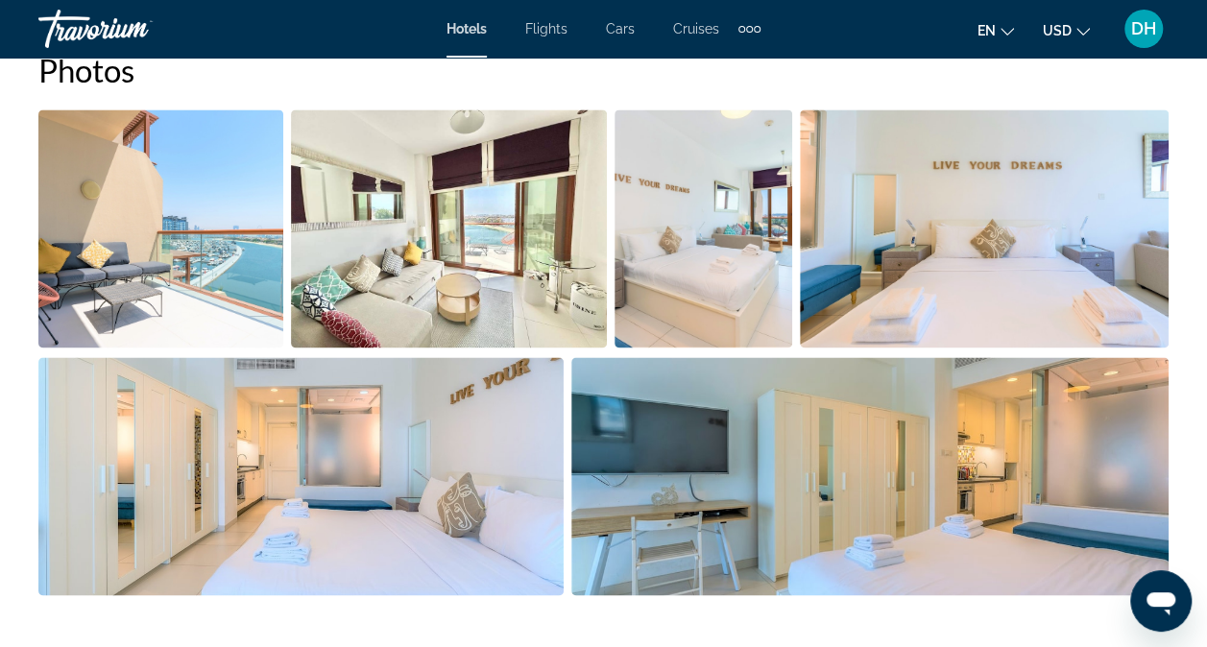
scroll to position [1330, 0]
